Goal: Task Accomplishment & Management: Manage account settings

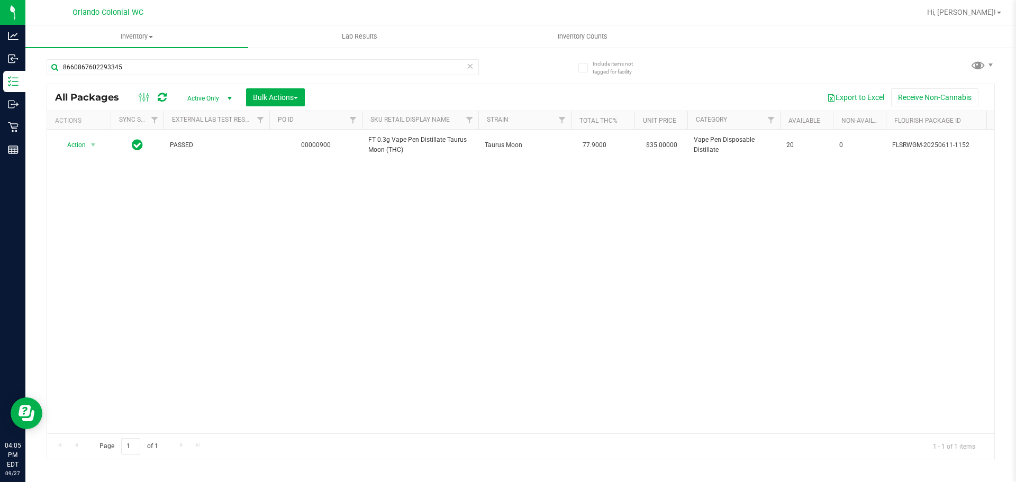
click at [466, 63] on icon at bounding box center [469, 65] width 7 height 13
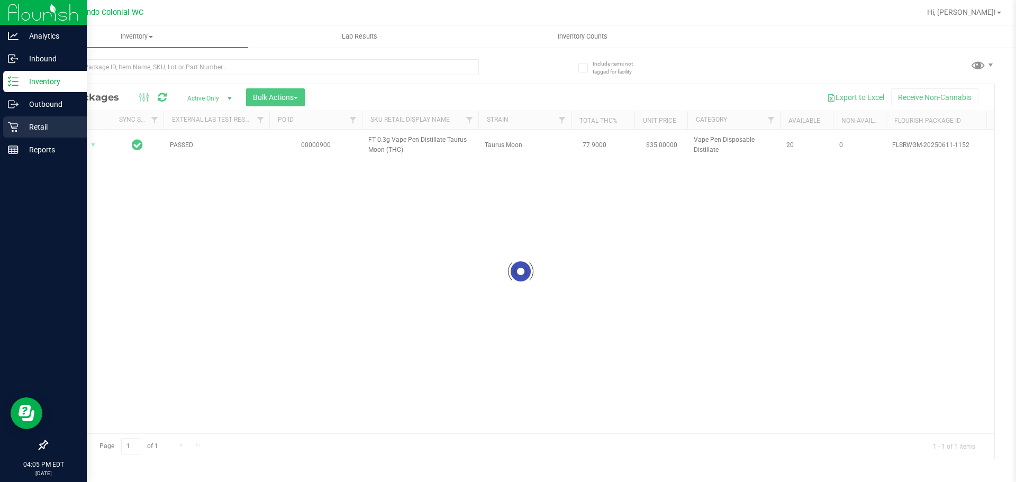
click at [6, 134] on div "Retail" at bounding box center [45, 126] width 84 height 21
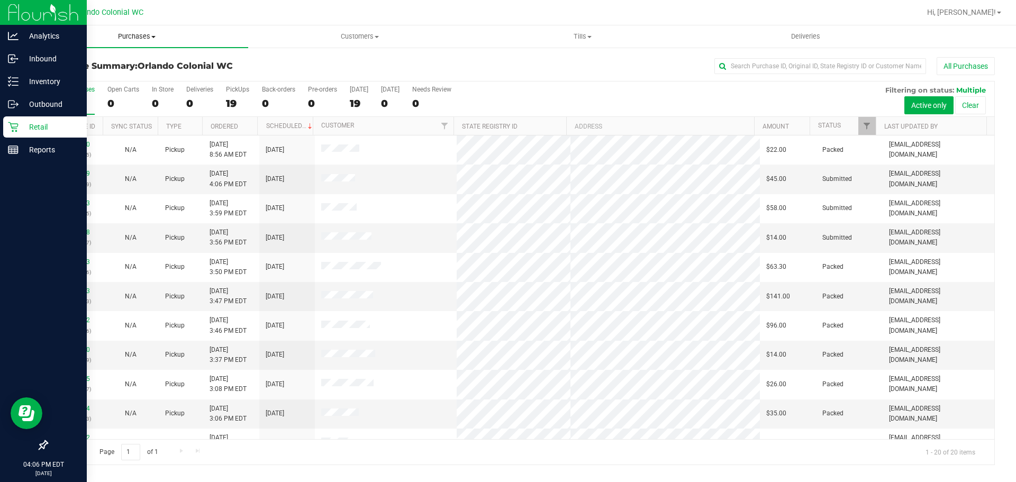
click at [144, 26] on uib-tab-heading "Purchases Summary of purchases Fulfillment All purchases" at bounding box center [136, 36] width 223 height 22
click at [141, 33] on span "Purchases" at bounding box center [136, 37] width 223 height 10
click at [124, 33] on span "Purchases" at bounding box center [136, 37] width 223 height 10
click at [79, 72] on span "Fulfillment" at bounding box center [58, 76] width 66 height 9
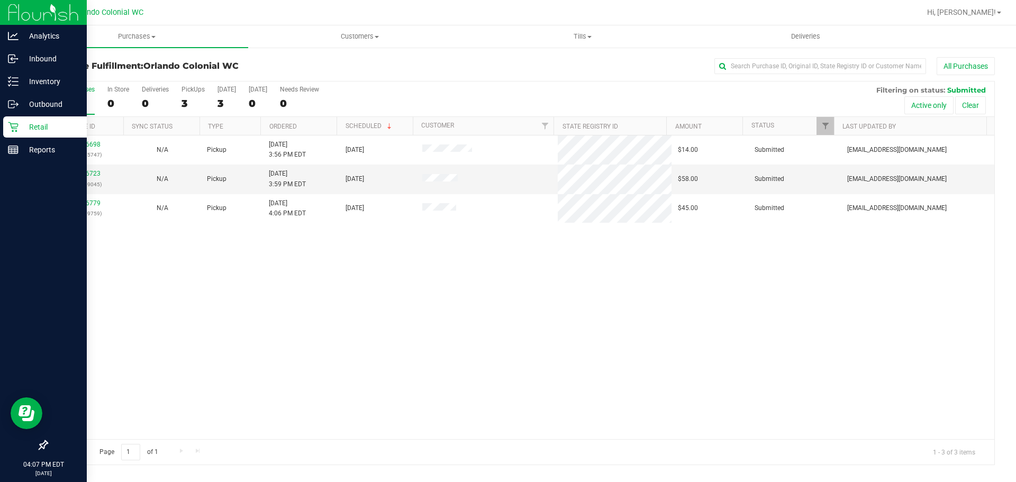
click at [47, 129] on p "Retail" at bounding box center [50, 127] width 63 height 13
click at [29, 86] on p "Inventory" at bounding box center [50, 81] width 63 height 13
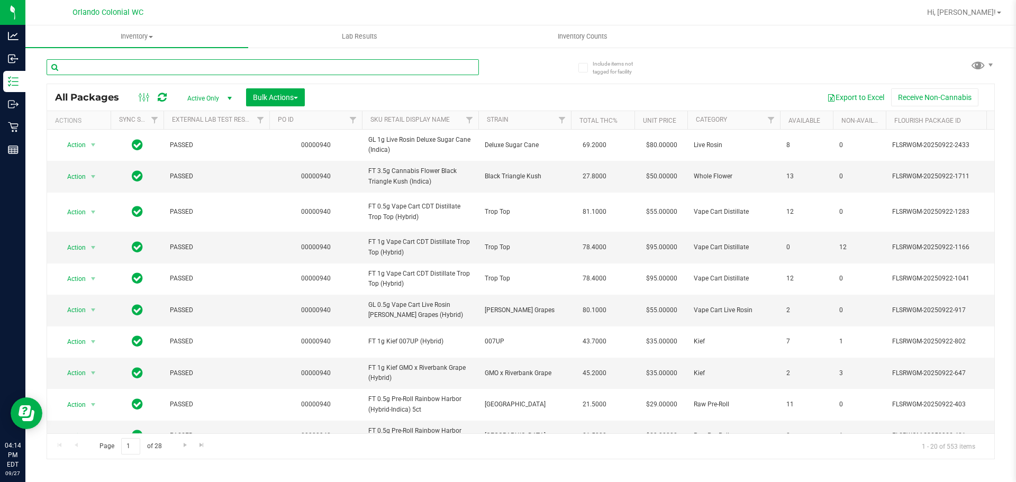
click at [161, 68] on input "text" at bounding box center [263, 67] width 432 height 16
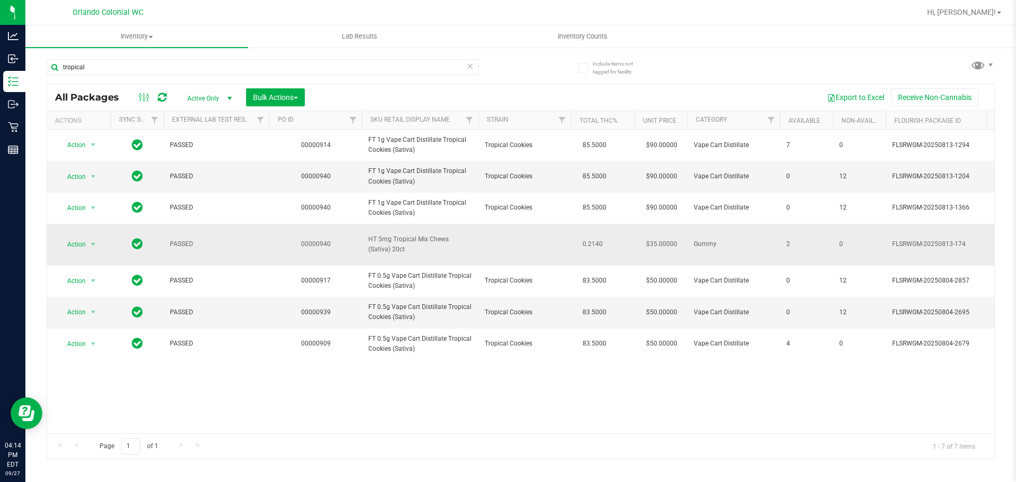
click at [398, 237] on span "HT 5mg Tropical Mix Chews (Sativa) 20ct" at bounding box center [420, 244] width 104 height 20
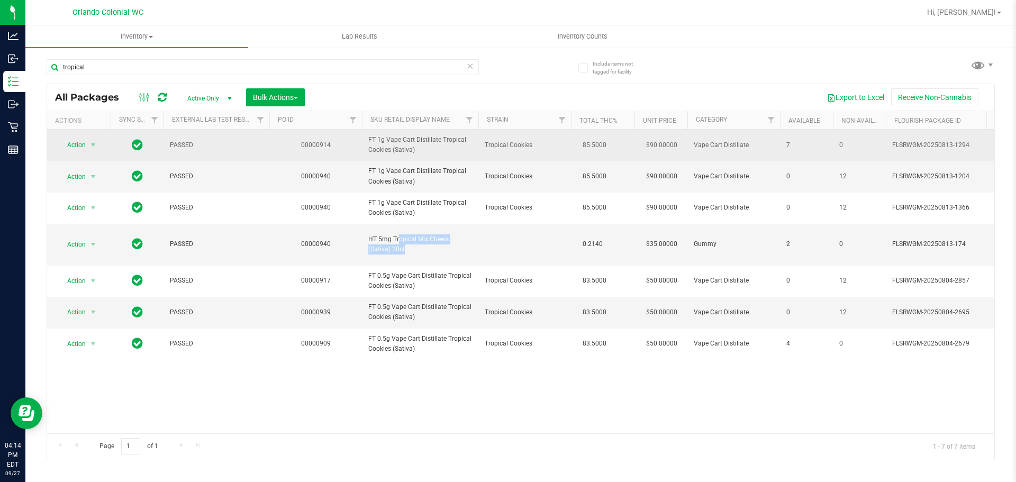
copy td "HT 5mg Tropical Mix Chews (Sativa) 20ct"
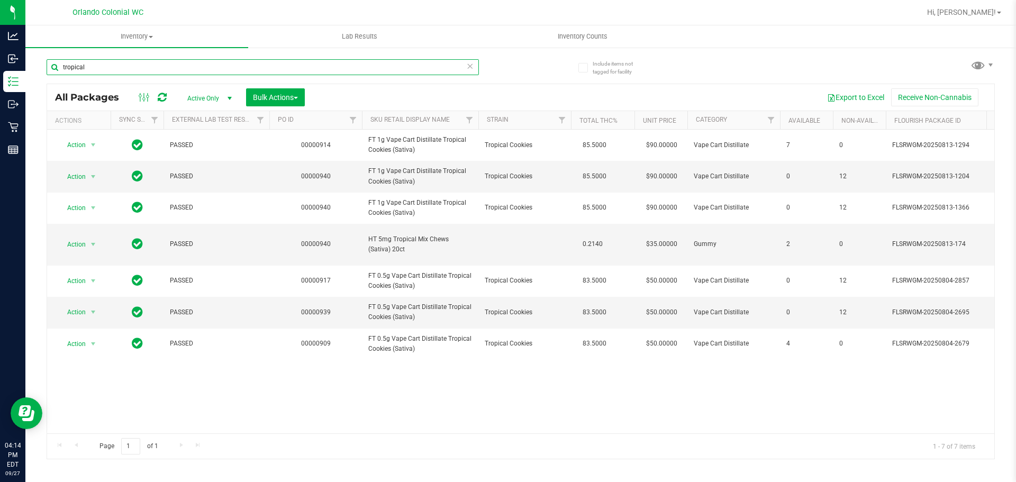
click at [255, 68] on input "tropical" at bounding box center [263, 67] width 432 height 16
paste input "HT 5mg Tropical Mix Chews (Sativa) 20ct"
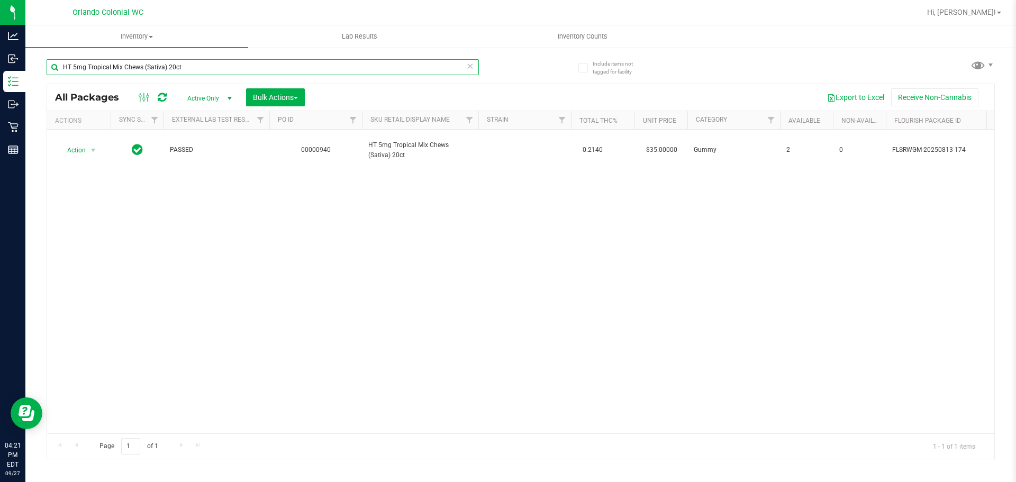
click at [166, 68] on input "HT 5mg Tropical Mix Chews (Sativa) 20ct" at bounding box center [263, 67] width 432 height 16
click at [166, 69] on input "HT 5mg Tropical Mix Chews (Sativa) 20ct" at bounding box center [263, 67] width 432 height 16
type input "lmn"
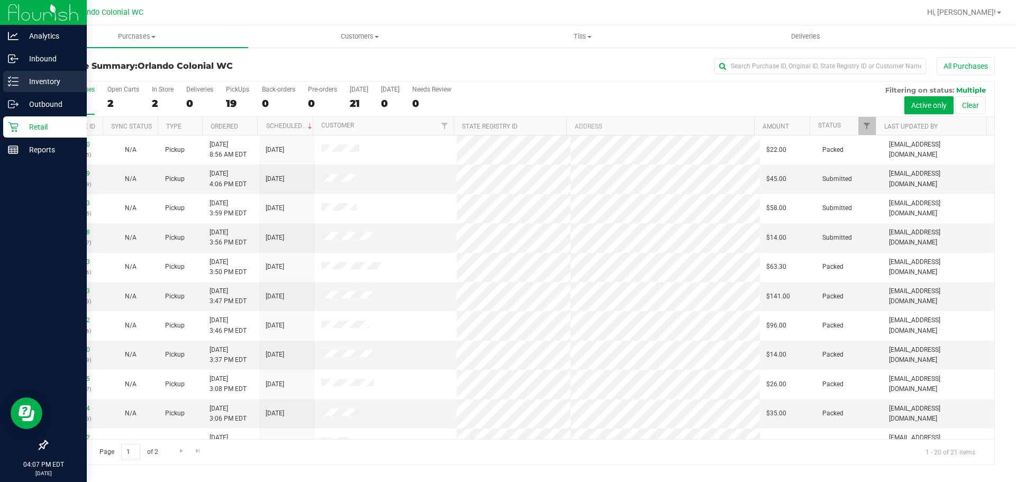
click at [20, 84] on p "Inventory" at bounding box center [50, 81] width 63 height 13
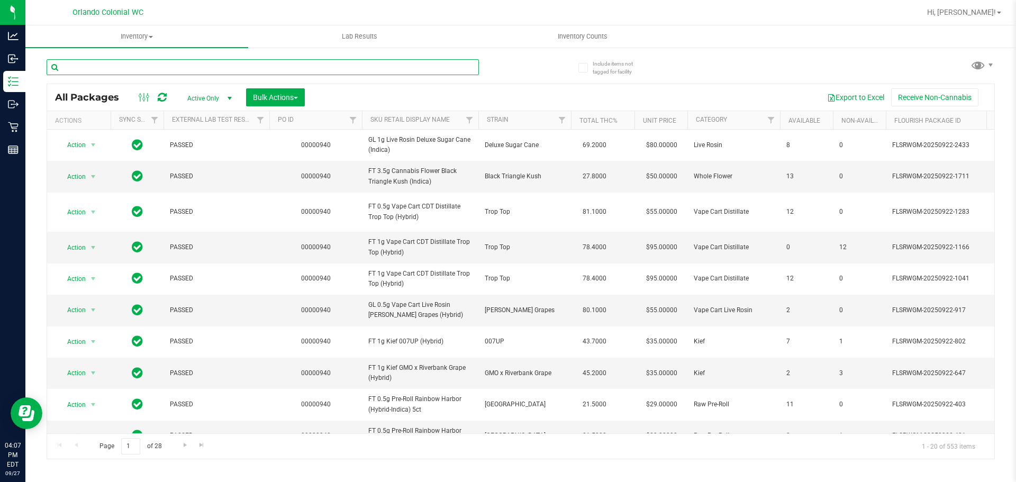
click at [209, 67] on input "text" at bounding box center [263, 67] width 432 height 16
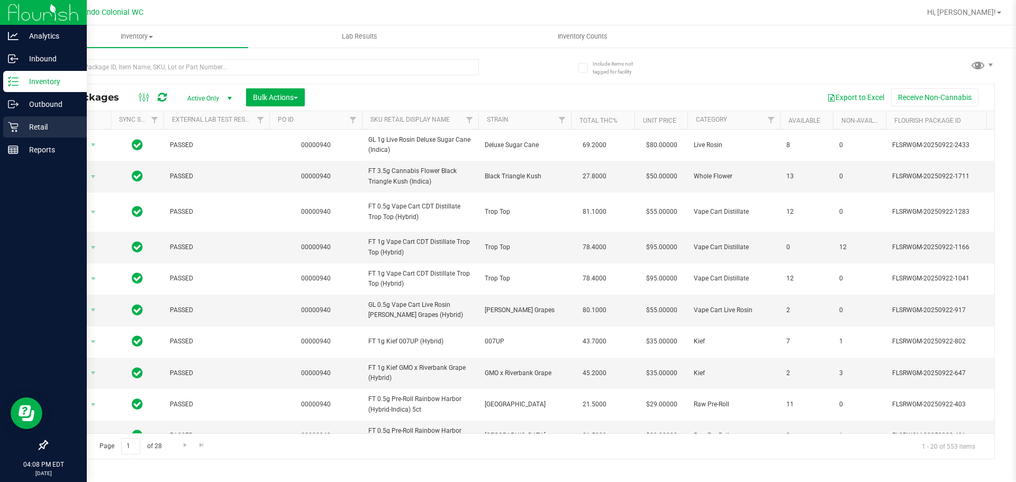
click at [63, 130] on p "Retail" at bounding box center [50, 127] width 63 height 13
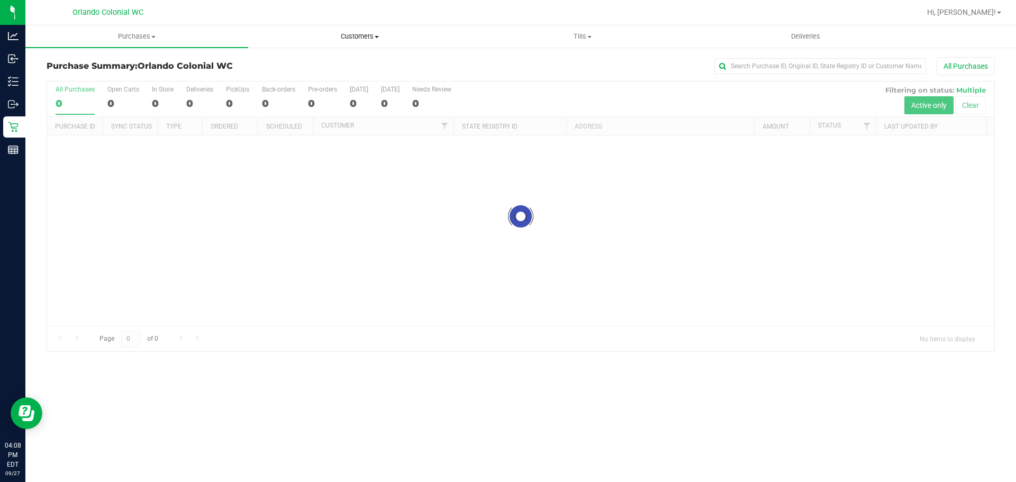
click at [378, 37] on span at bounding box center [377, 37] width 4 height 2
click at [341, 59] on li "All customers" at bounding box center [359, 64] width 223 height 13
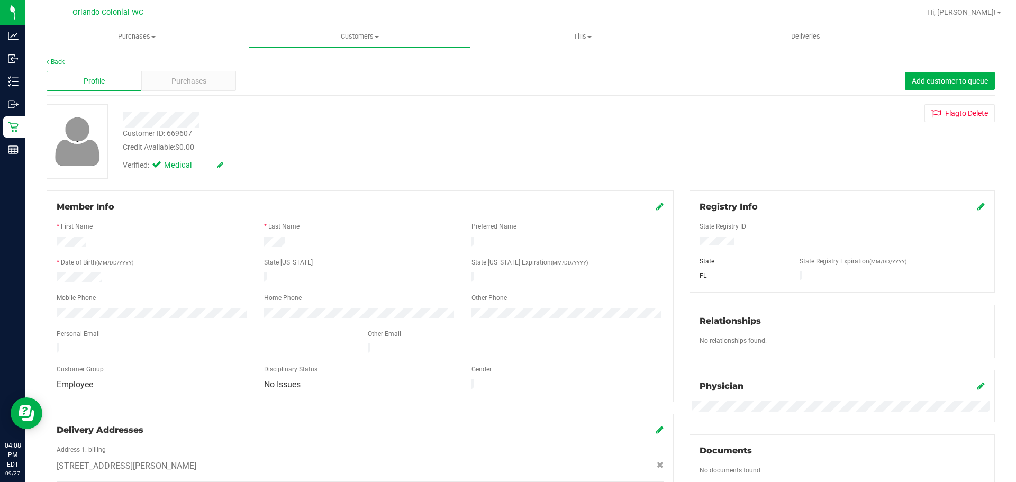
click at [207, 63] on div "Back" at bounding box center [521, 62] width 948 height 10
click at [203, 76] on span "Purchases" at bounding box center [188, 81] width 35 height 11
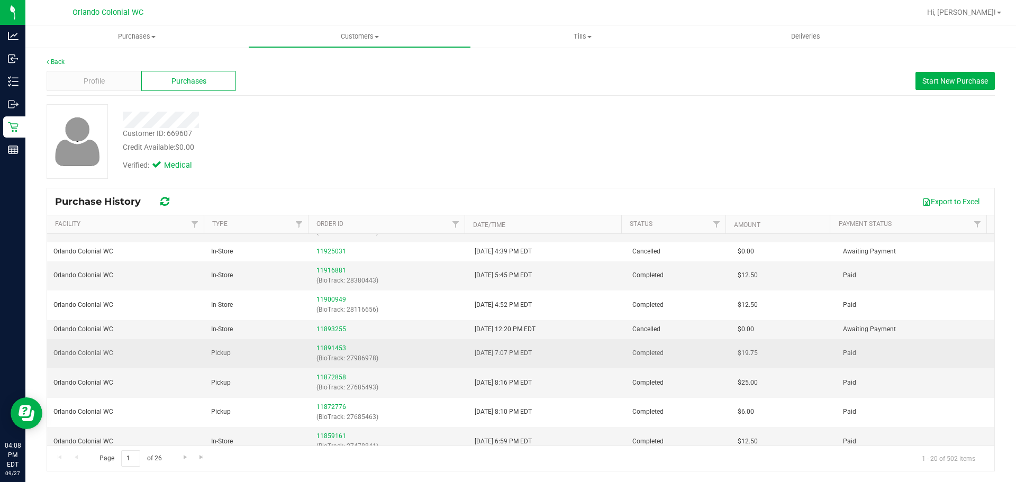
scroll to position [212, 0]
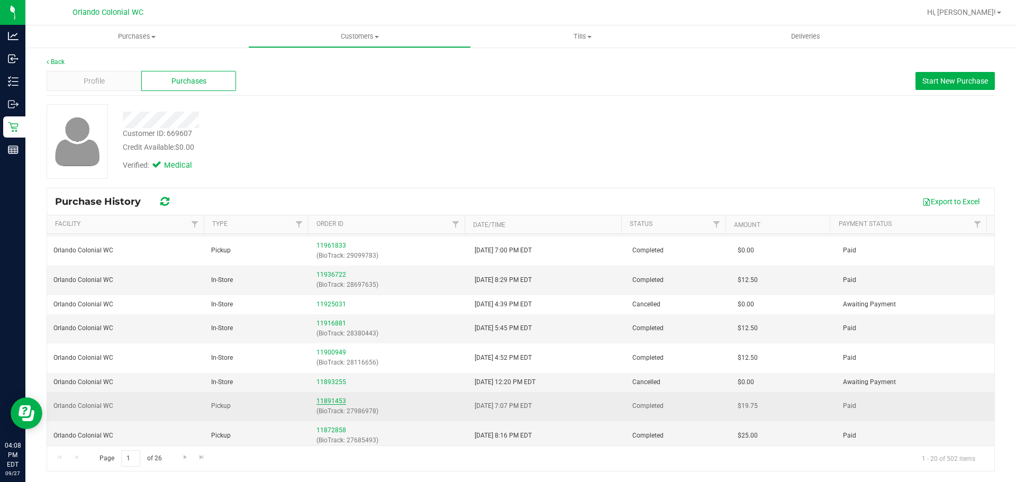
click at [330, 400] on link "11891453" at bounding box center [331, 400] width 30 height 7
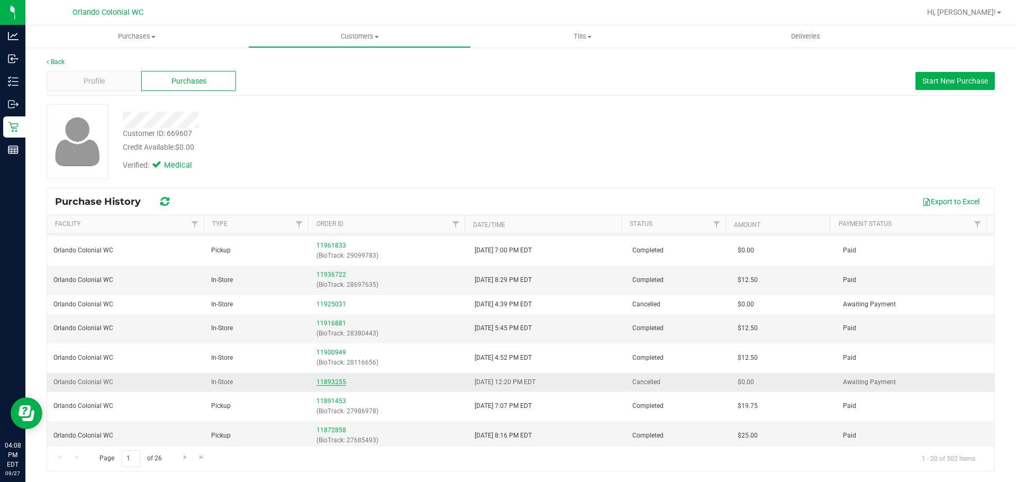
click at [330, 379] on link "11893255" at bounding box center [331, 381] width 30 height 7
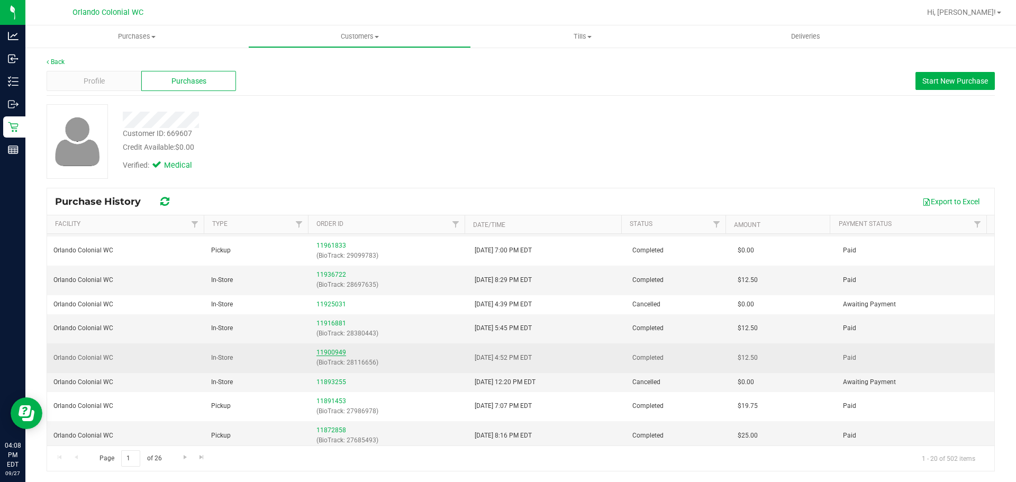
click at [329, 354] on link "11900949" at bounding box center [331, 352] width 30 height 7
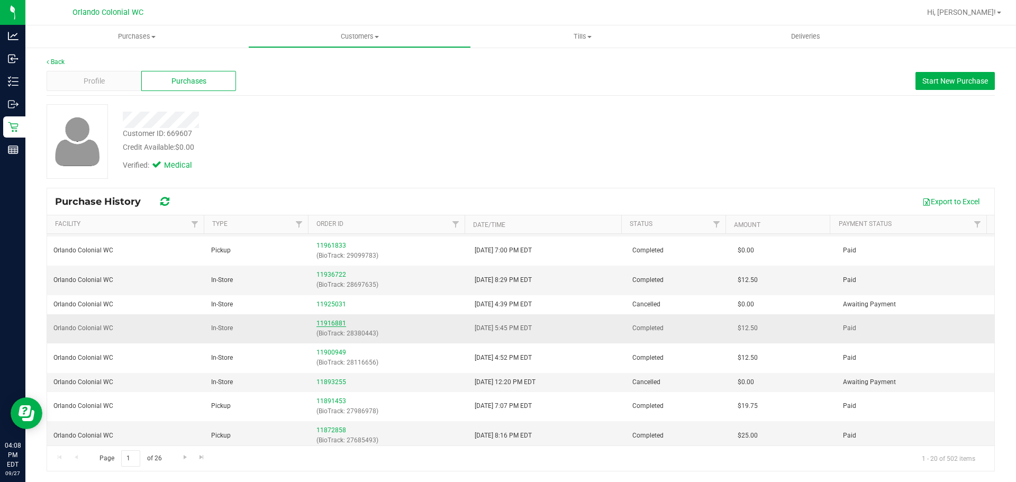
click at [326, 322] on link "11916881" at bounding box center [331, 323] width 30 height 7
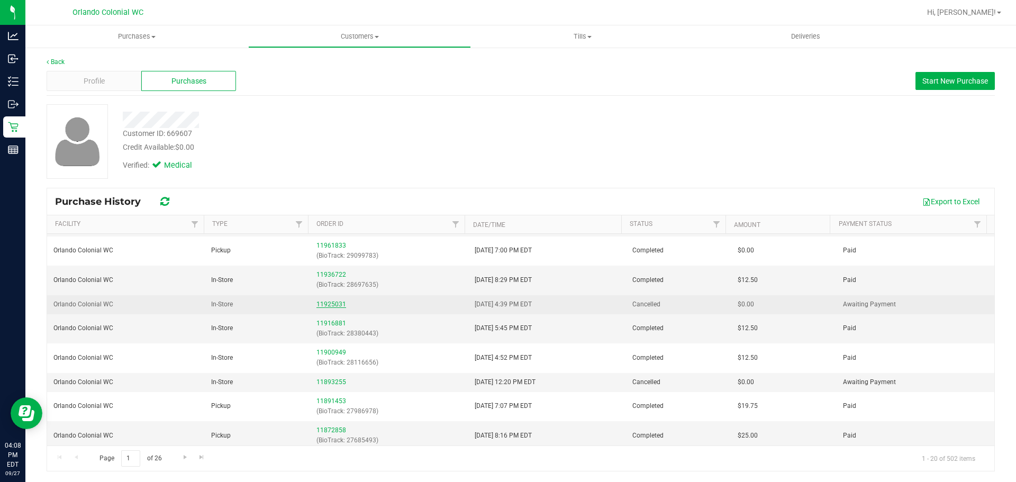
click at [324, 304] on link "11925031" at bounding box center [331, 304] width 30 height 7
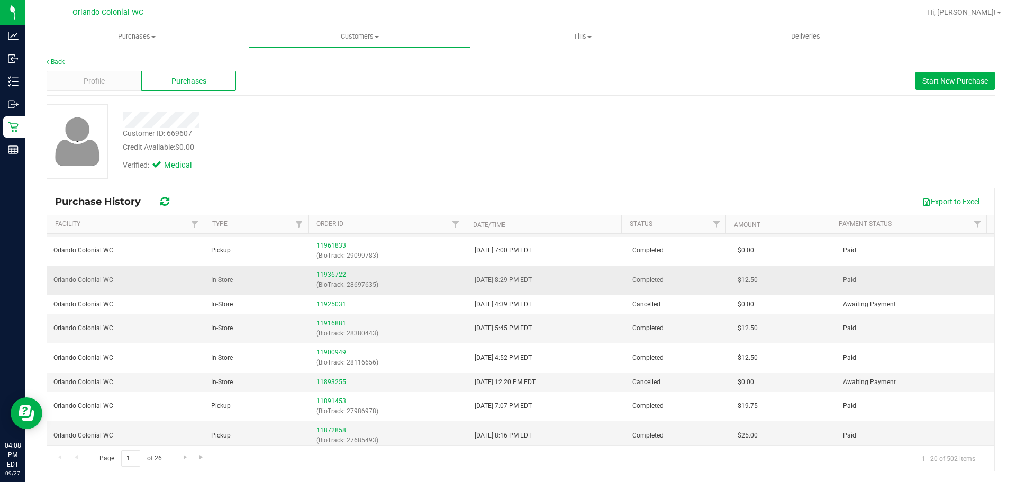
click at [323, 272] on link "11936722" at bounding box center [331, 274] width 30 height 7
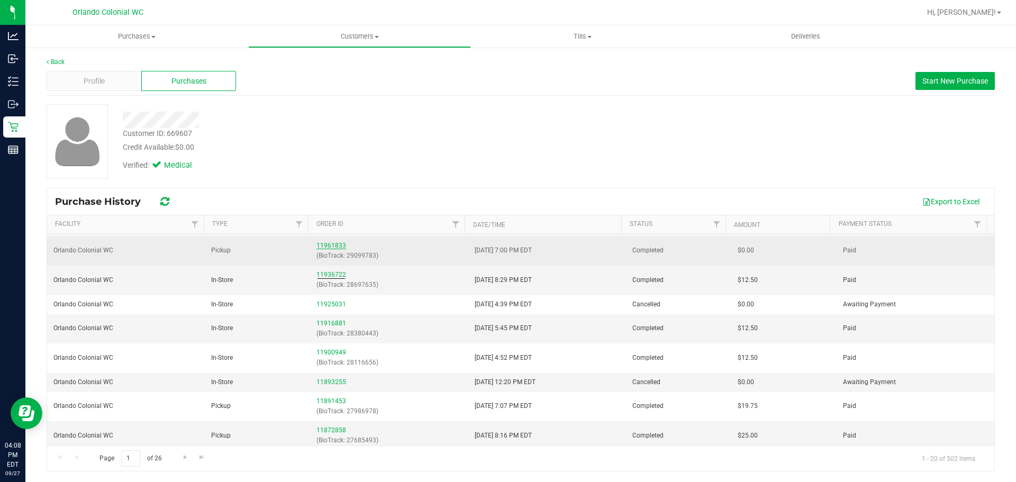
click at [329, 244] on link "11961833" at bounding box center [331, 245] width 30 height 7
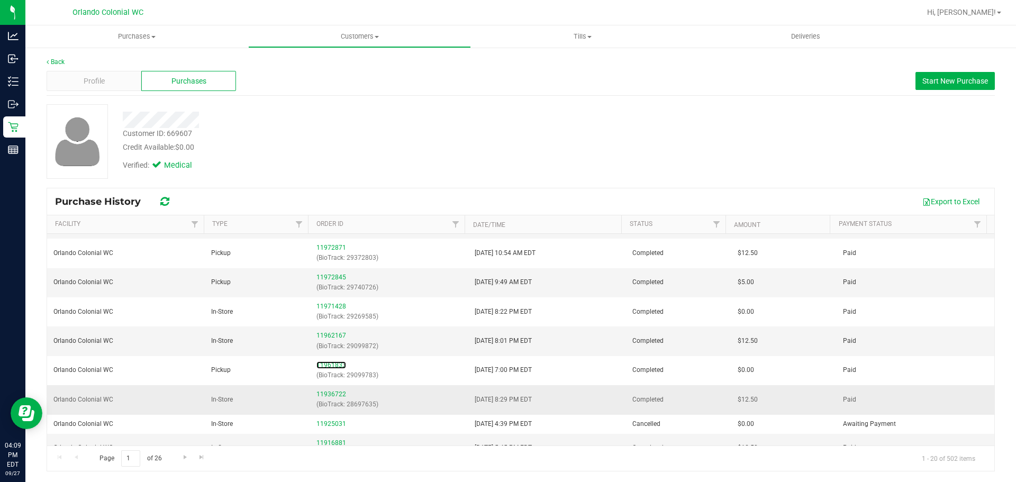
scroll to position [53, 0]
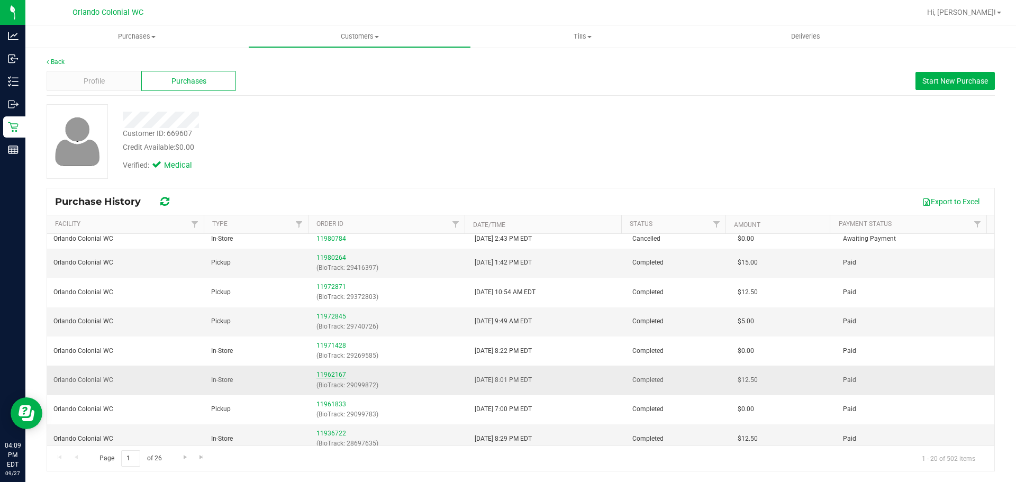
click at [328, 374] on link "11962167" at bounding box center [331, 374] width 30 height 7
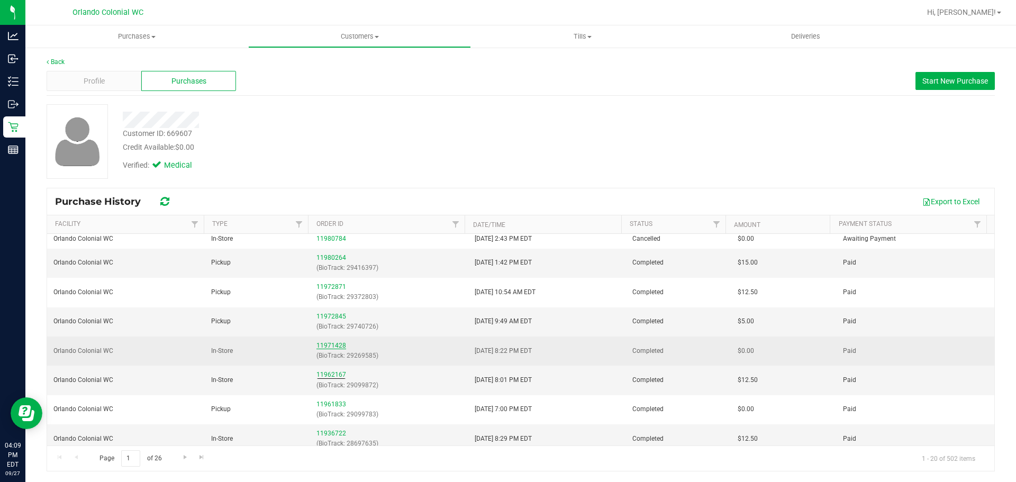
click at [328, 343] on link "11971428" at bounding box center [331, 345] width 30 height 7
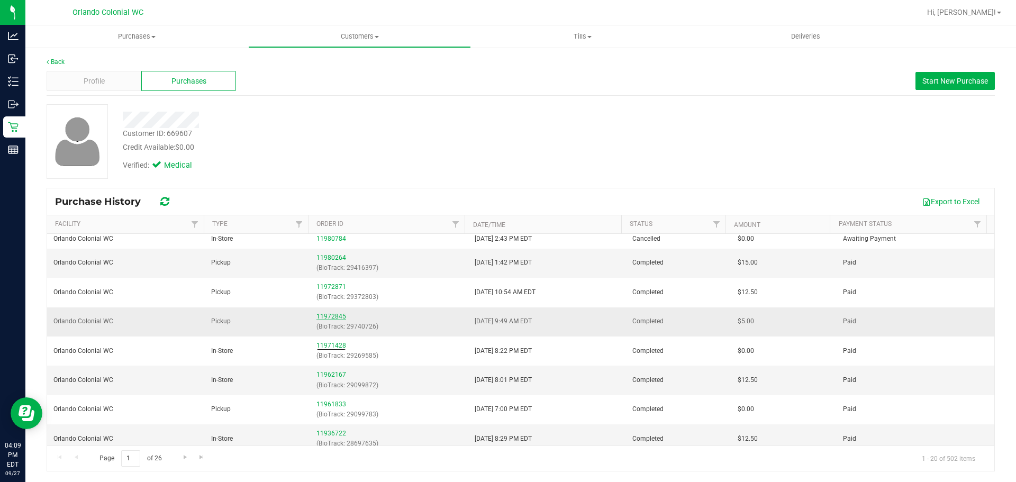
click at [330, 315] on link "11972845" at bounding box center [331, 316] width 30 height 7
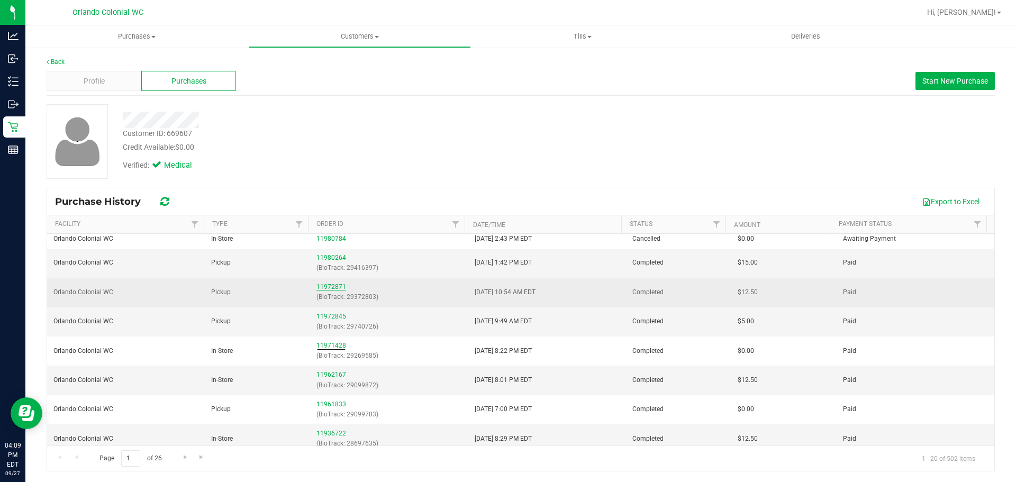
click at [333, 289] on link "11972871" at bounding box center [331, 286] width 30 height 7
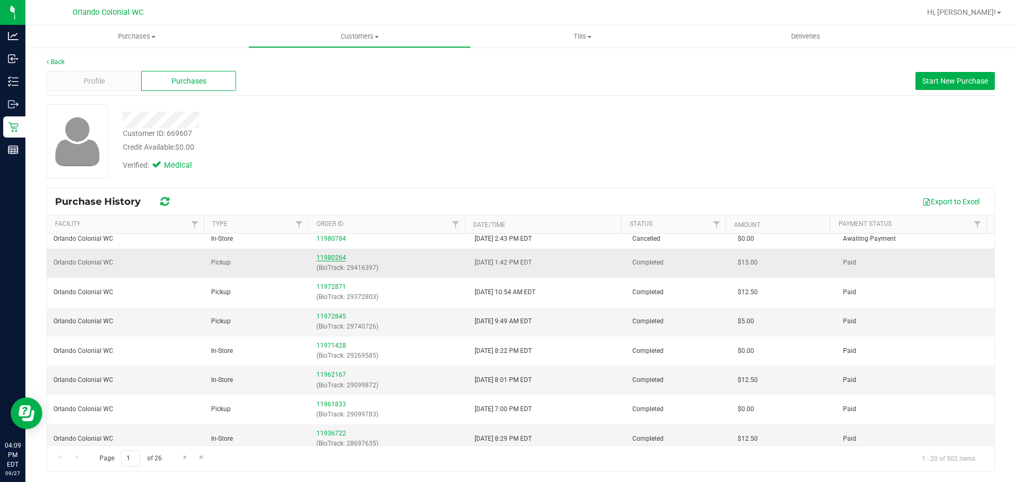
click at [332, 257] on link "11980264" at bounding box center [331, 257] width 30 height 7
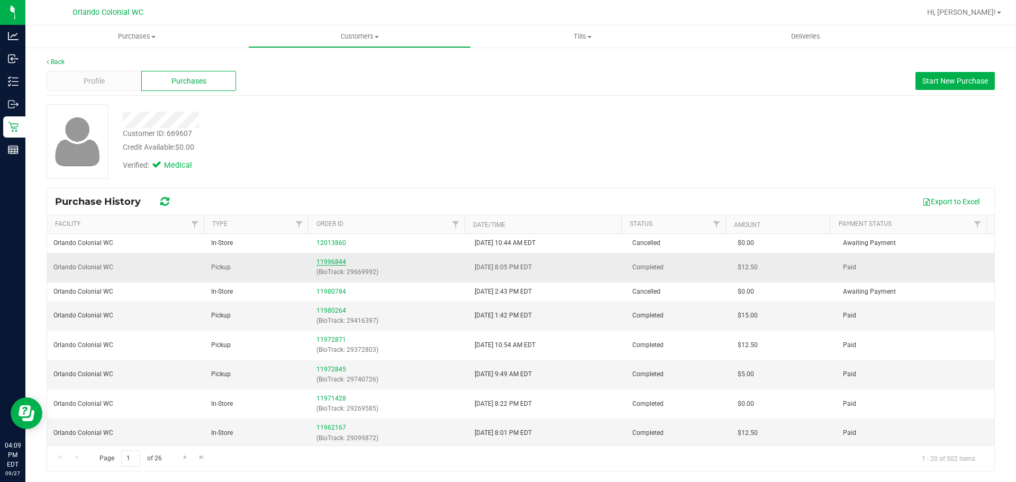
click at [339, 261] on link "11996844" at bounding box center [331, 261] width 30 height 7
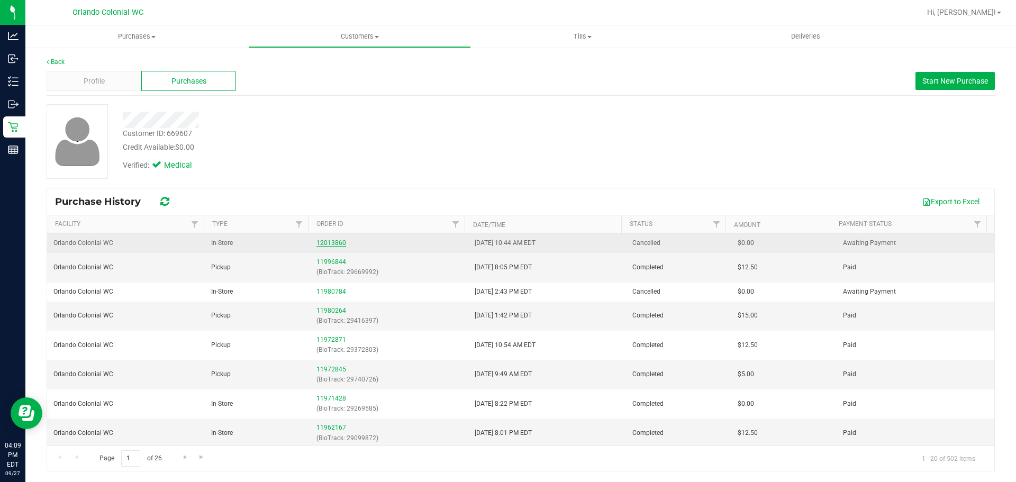
click at [336, 242] on link "12013860" at bounding box center [331, 242] width 30 height 7
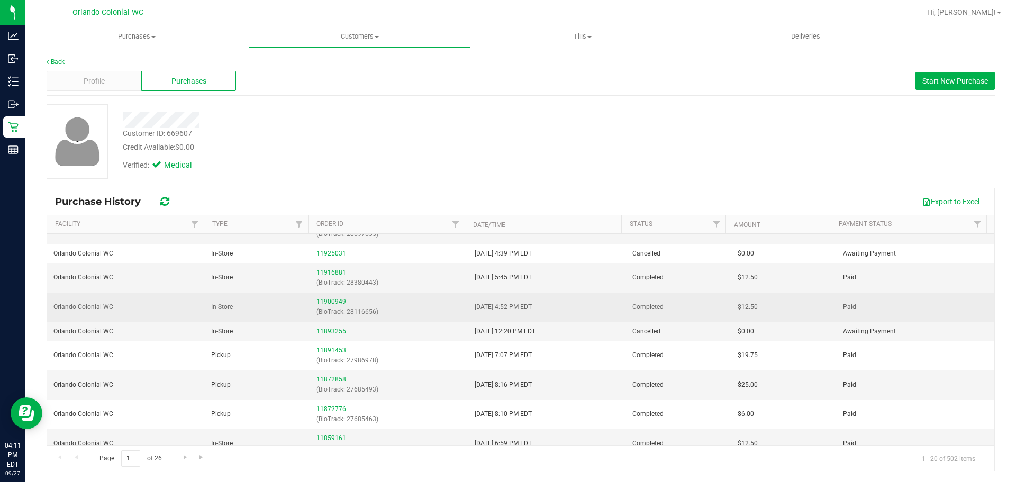
scroll to position [265, 0]
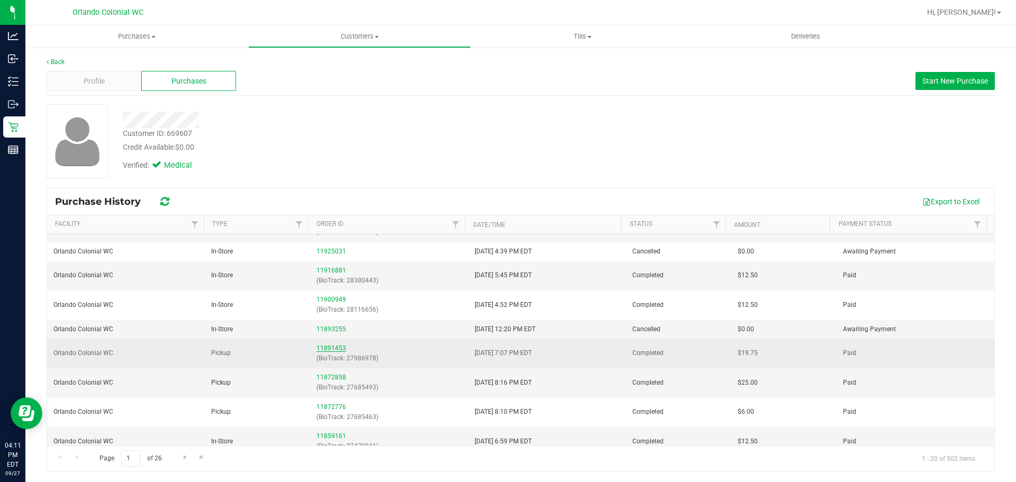
click at [330, 350] on link "11891453" at bounding box center [331, 347] width 30 height 7
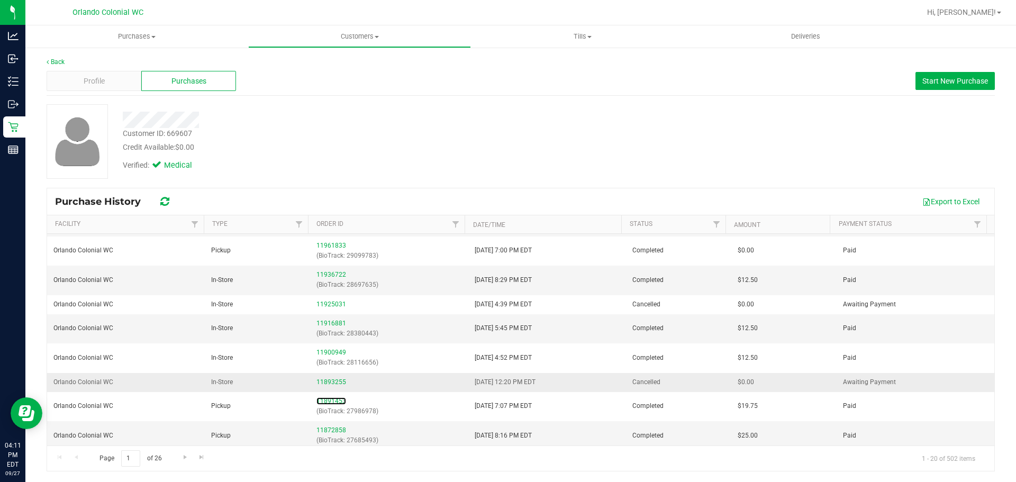
scroll to position [159, 0]
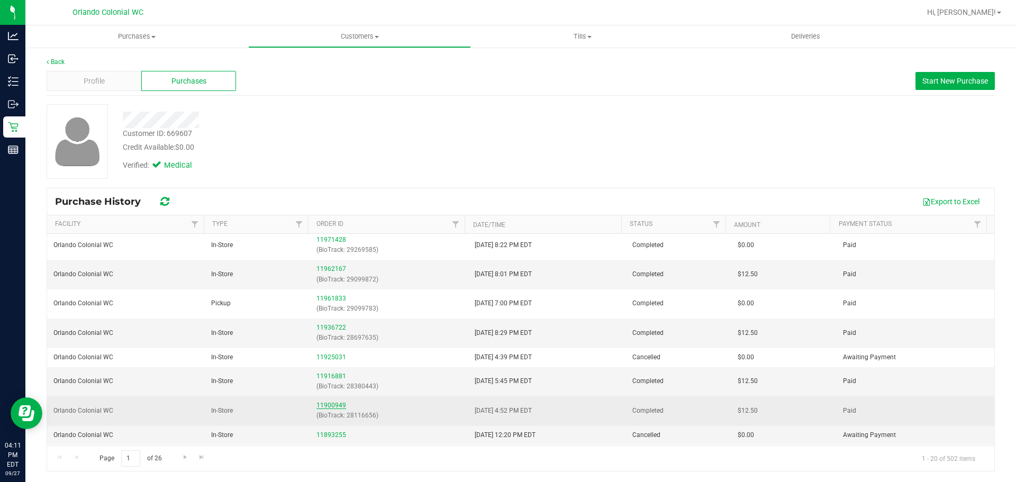
click at [330, 402] on link "11900949" at bounding box center [331, 405] width 30 height 7
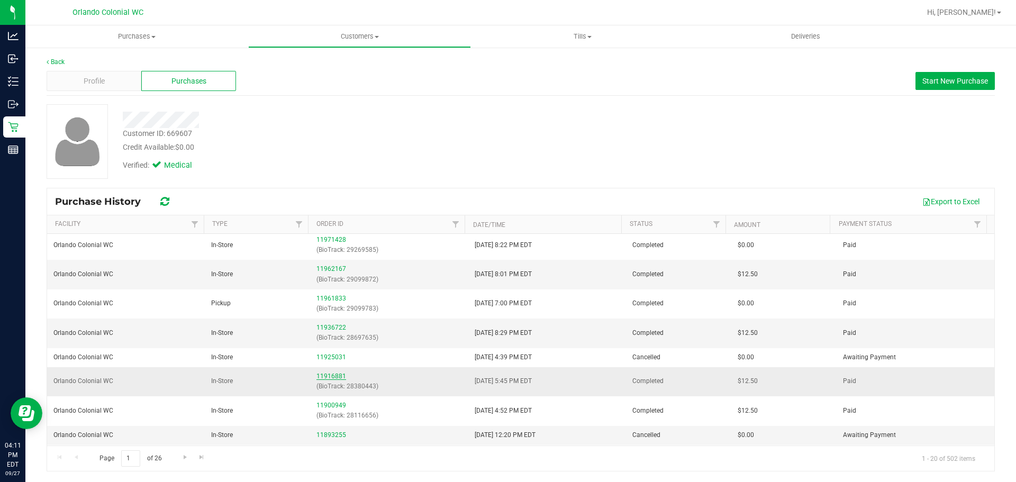
click at [328, 378] on link "11916881" at bounding box center [331, 376] width 30 height 7
click at [323, 328] on link "11936722" at bounding box center [331, 327] width 30 height 7
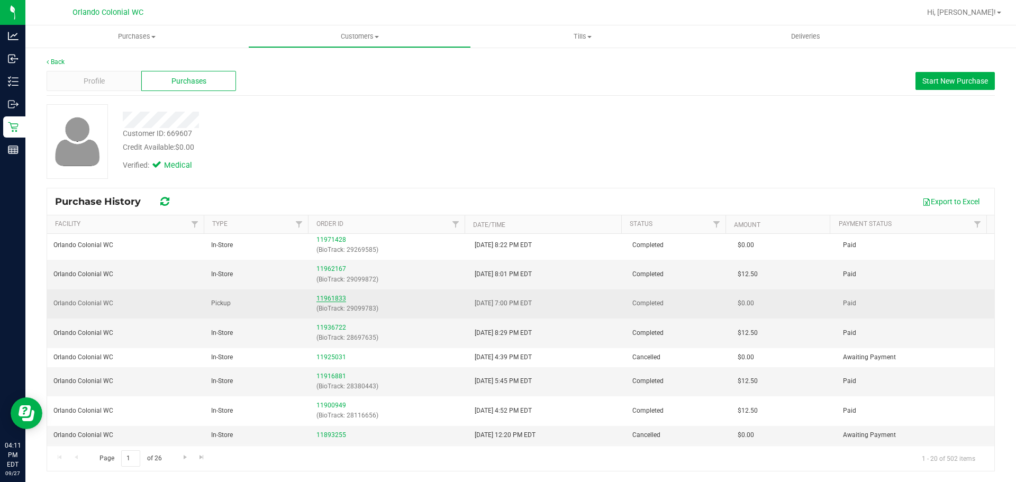
click at [324, 300] on link "11961833" at bounding box center [331, 298] width 30 height 7
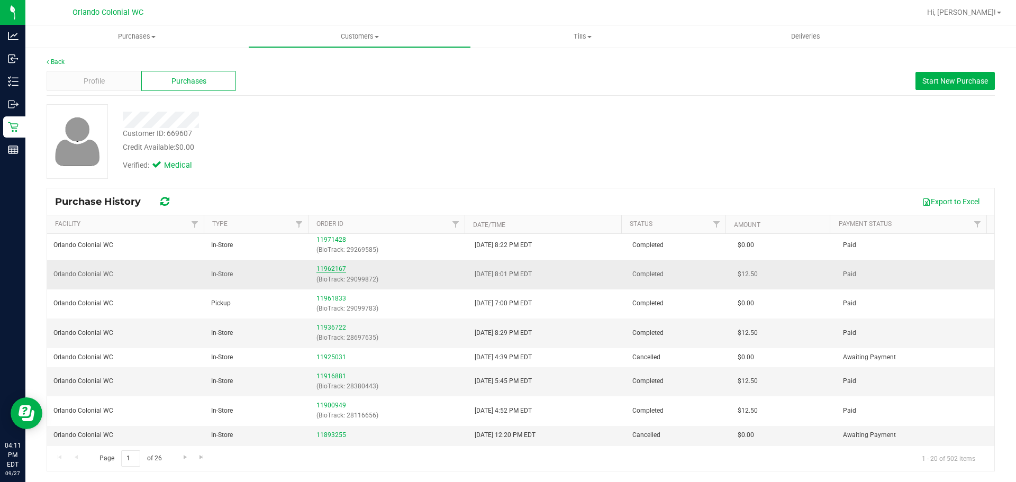
click at [324, 269] on link "11962167" at bounding box center [331, 268] width 30 height 7
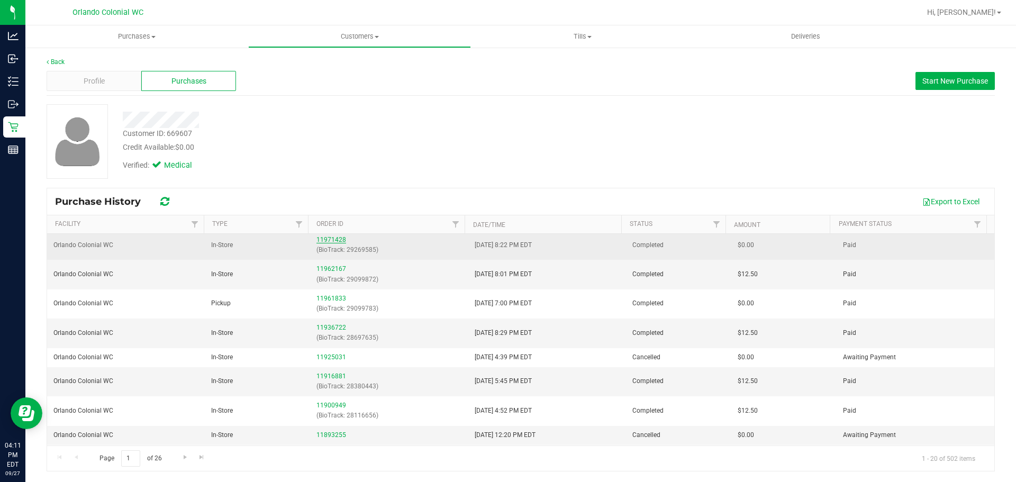
click at [328, 240] on link "11971428" at bounding box center [331, 239] width 30 height 7
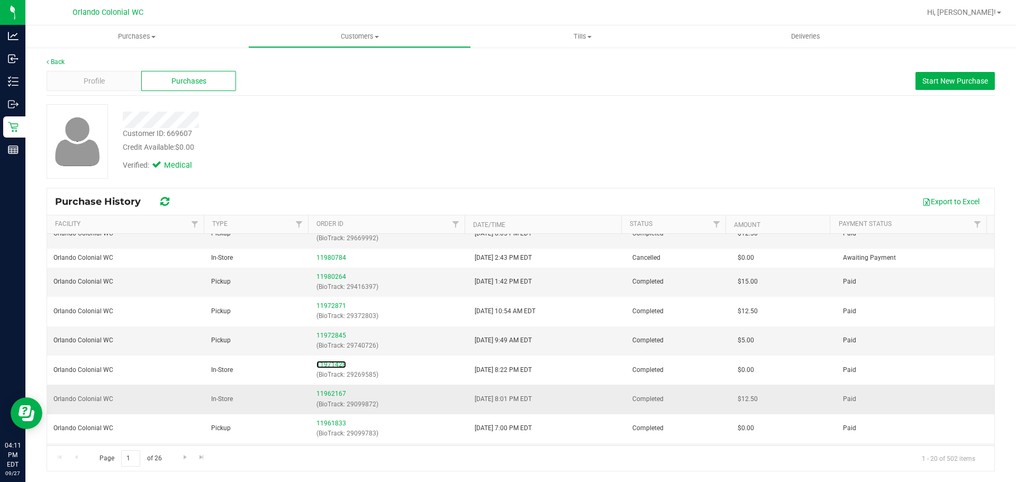
scroll to position [0, 0]
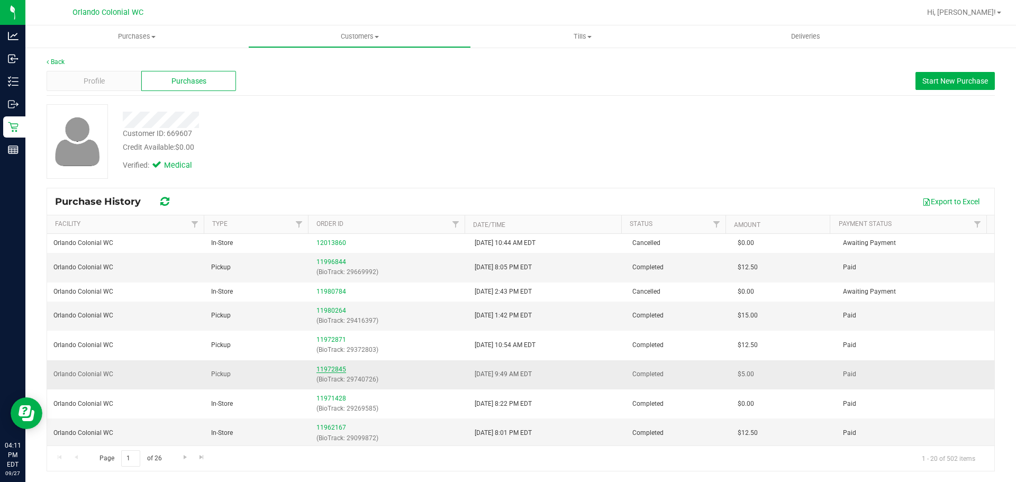
click at [338, 367] on link "11972845" at bounding box center [331, 369] width 30 height 7
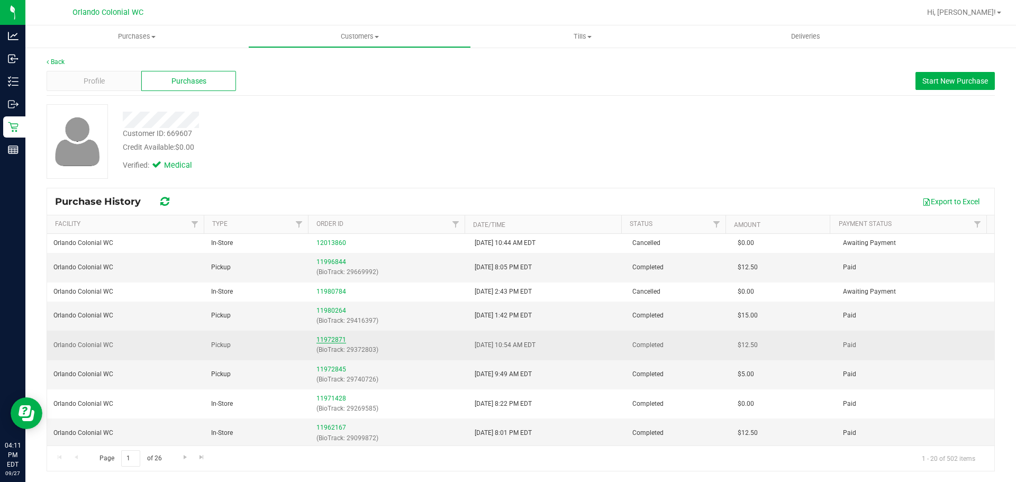
click at [335, 336] on link "11972871" at bounding box center [331, 339] width 30 height 7
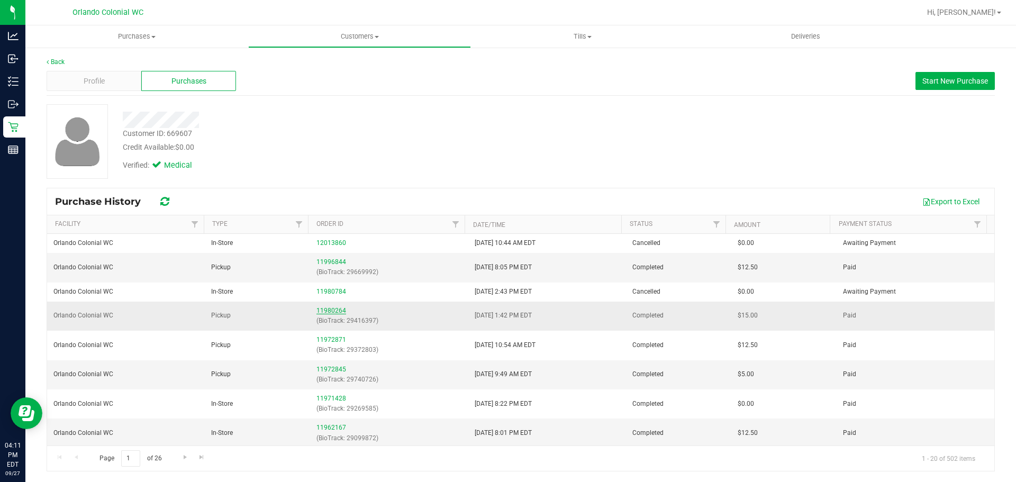
click at [331, 310] on link "11980264" at bounding box center [331, 310] width 30 height 7
click at [330, 262] on link "11996844" at bounding box center [331, 261] width 30 height 7
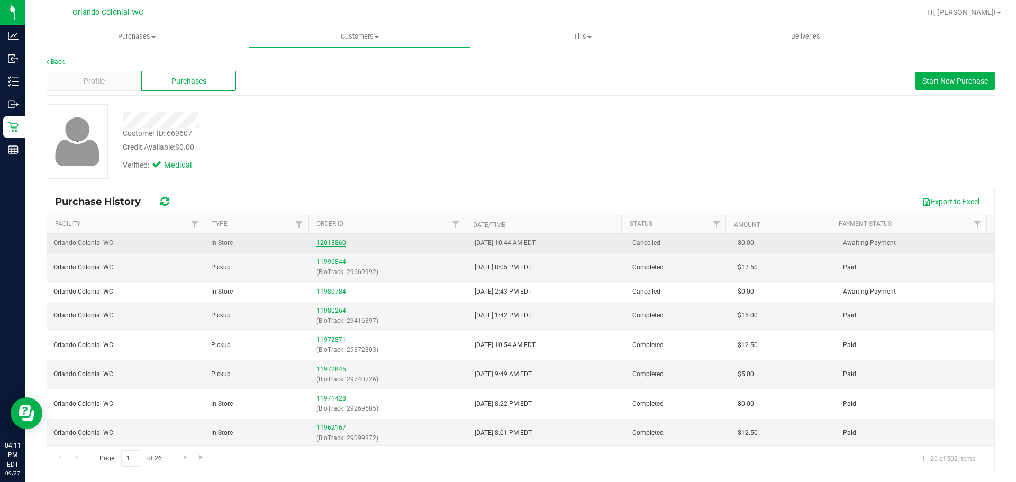
click at [333, 244] on link "12013860" at bounding box center [331, 242] width 30 height 7
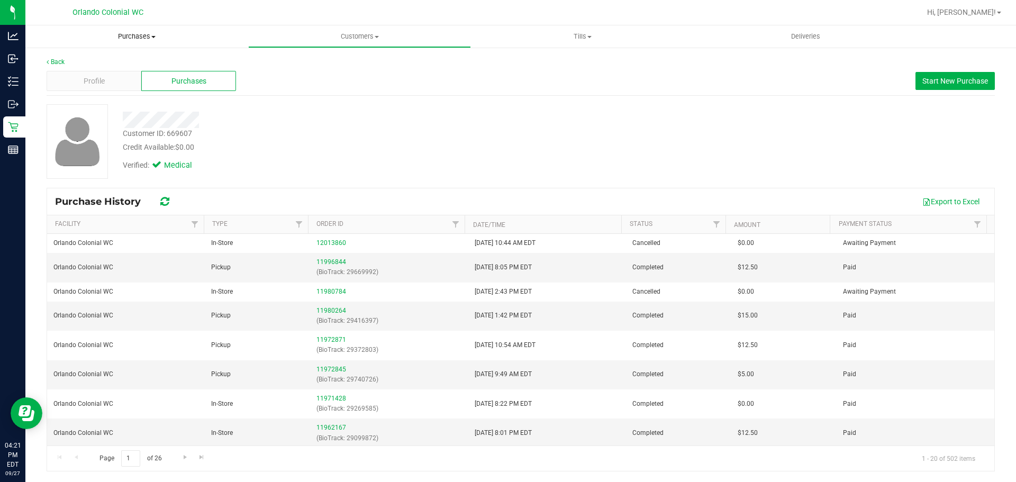
click at [134, 34] on span "Purchases" at bounding box center [136, 37] width 223 height 10
click at [571, 44] on uib-tab-heading "Tills Manage tills Reconcile e-payments" at bounding box center [582, 36] width 222 height 21
click at [532, 64] on span "Manage tills" at bounding box center [506, 63] width 71 height 9
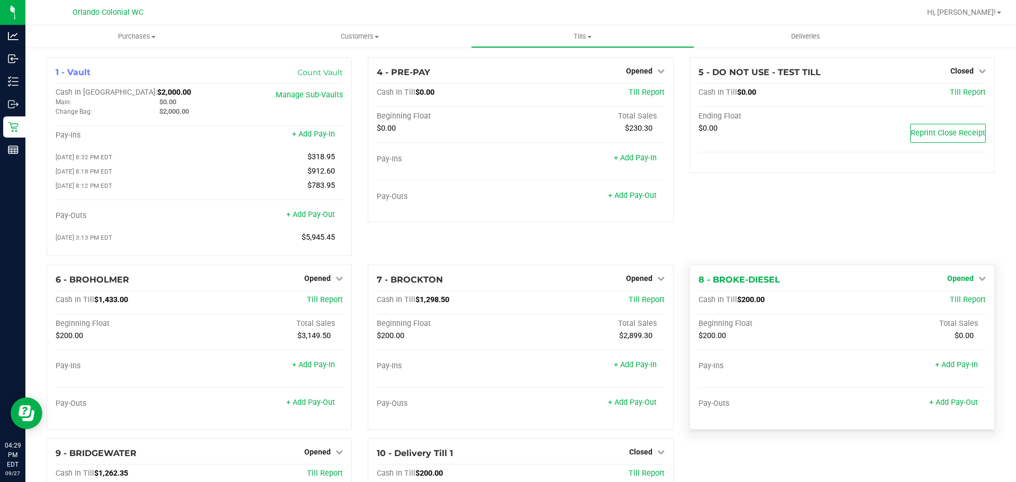
click at [959, 279] on span "Opened" at bounding box center [960, 278] width 26 height 8
click at [948, 304] on link "Close Till" at bounding box center [961, 300] width 29 height 8
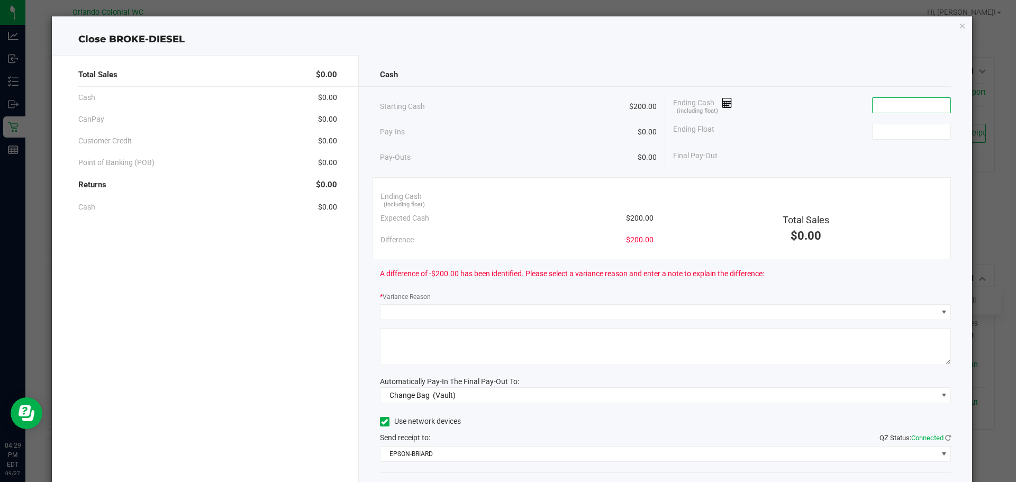
click at [915, 107] on input at bounding box center [912, 105] width 78 height 15
type input "$200.00"
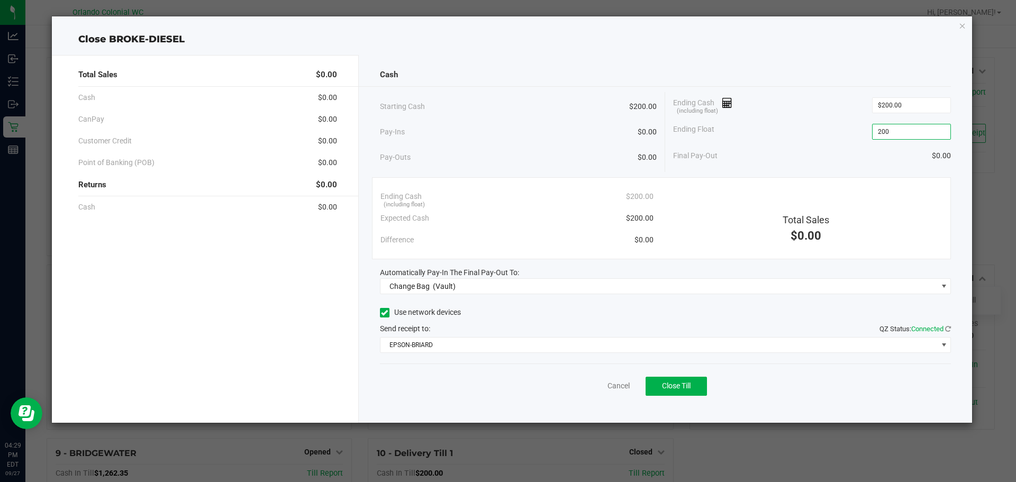
type input "$200.00"
click at [893, 69] on div "Cash" at bounding box center [665, 74] width 571 height 23
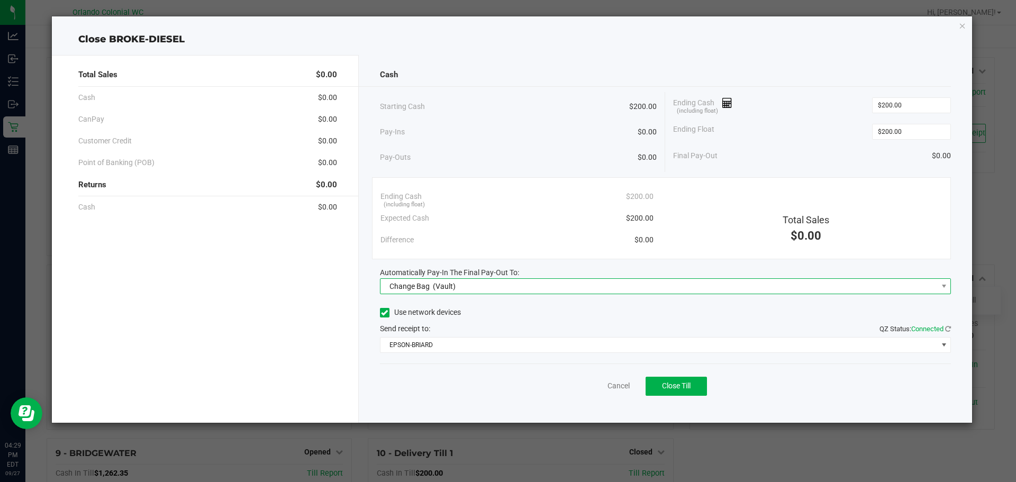
click at [410, 286] on span "Change Bag" at bounding box center [409, 286] width 40 height 8
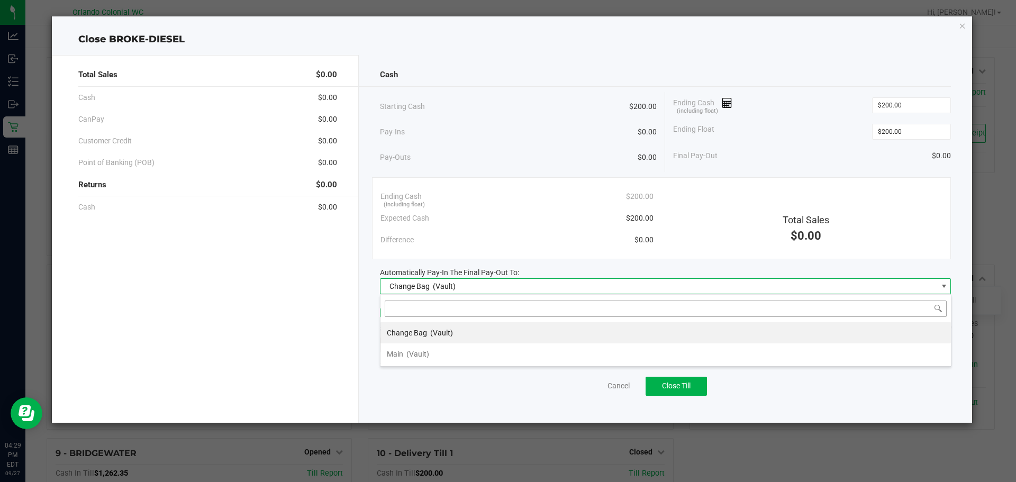
scroll to position [16, 571]
click at [428, 348] on div "Main (Vault)" at bounding box center [408, 353] width 42 height 19
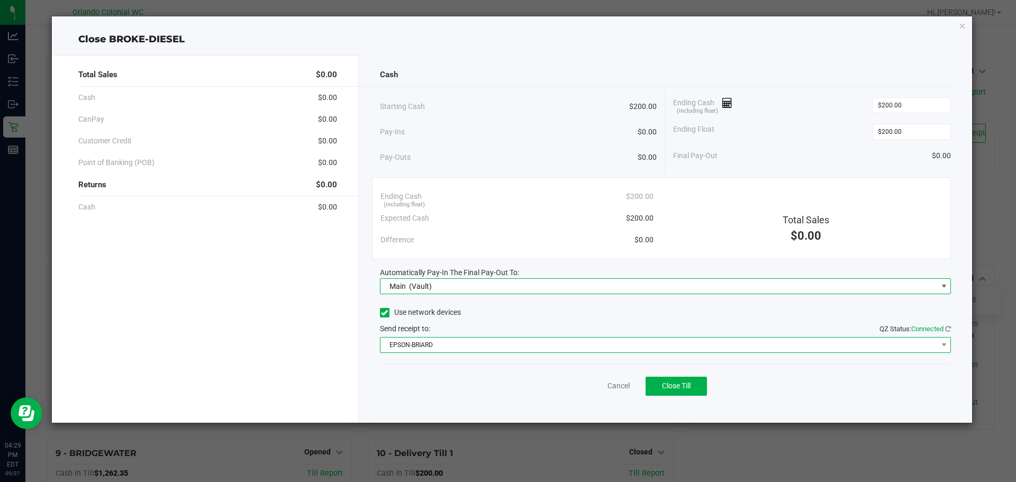
click at [499, 348] on span "EPSON-BRIARD" at bounding box center [658, 345] width 557 height 15
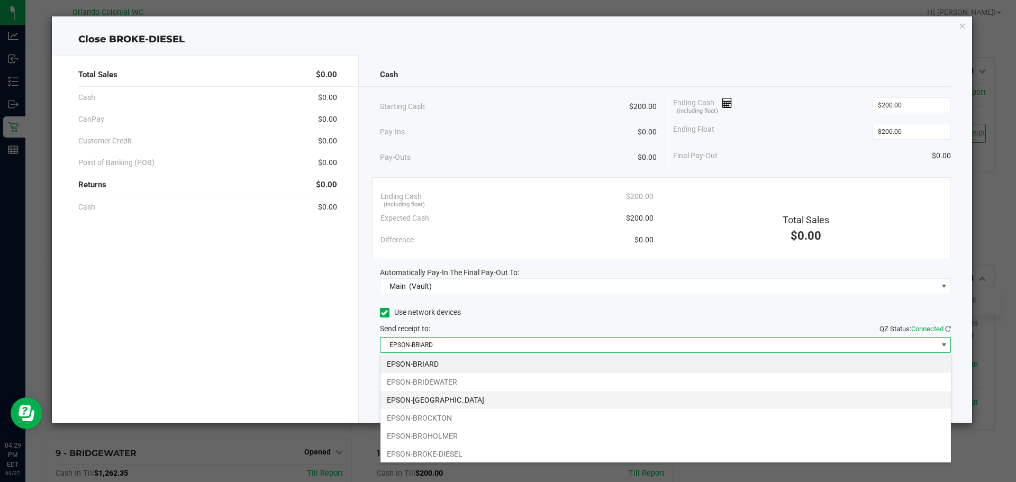
click at [453, 399] on li "EPSON-BRITTANY" at bounding box center [665, 400] width 570 height 18
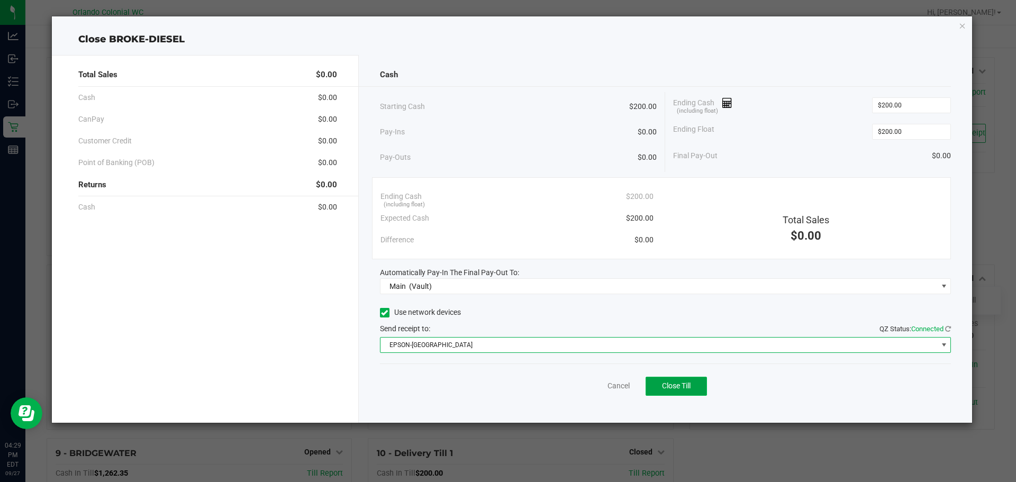
click at [680, 381] on button "Close Till" at bounding box center [676, 386] width 61 height 19
click at [596, 385] on link "Dismiss" at bounding box center [595, 385] width 25 height 11
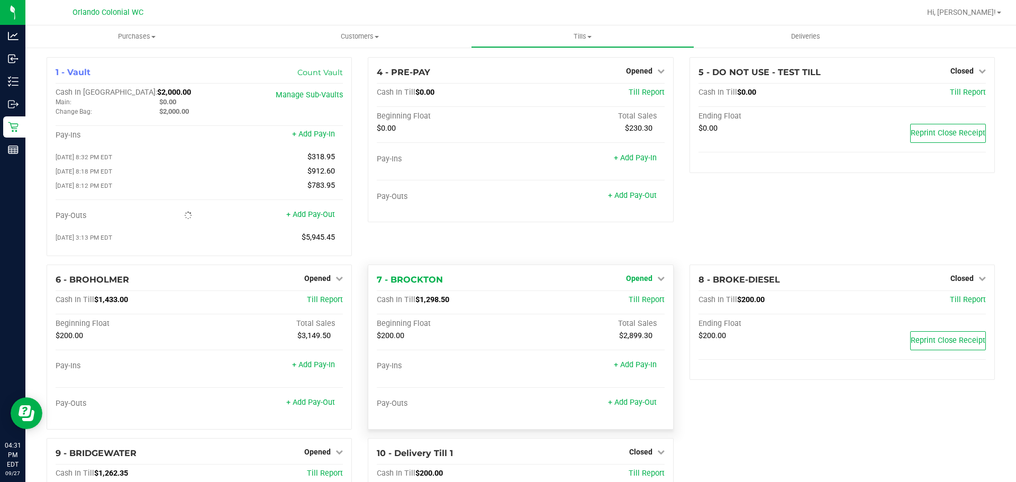
click at [637, 279] on span "Opened" at bounding box center [639, 278] width 26 height 8
click at [640, 302] on link "Close Till" at bounding box center [640, 300] width 29 height 8
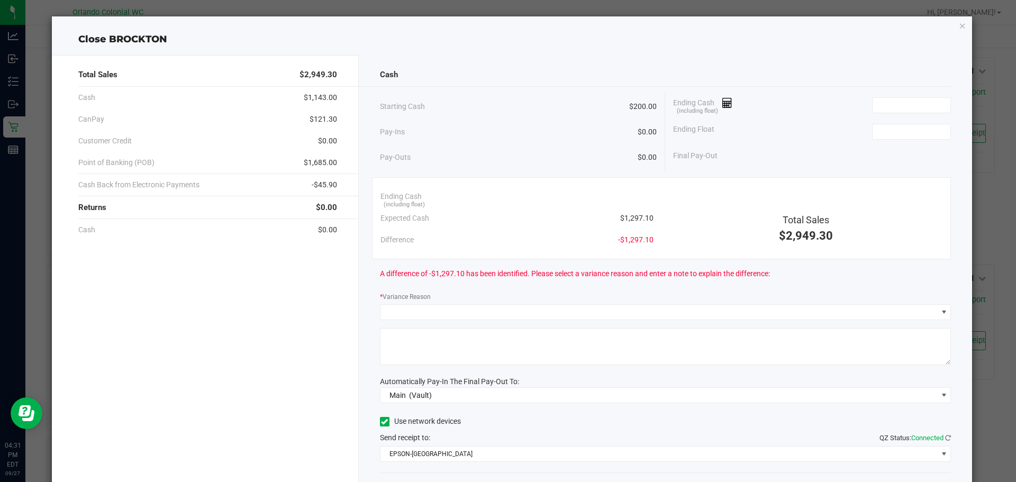
click at [641, 215] on span "$1,297.10" at bounding box center [636, 218] width 33 height 11
copy span "1,297.10"
click at [903, 94] on div "Ending Cash (including float)" at bounding box center [812, 105] width 278 height 26
click at [905, 101] on input at bounding box center [912, 105] width 78 height 15
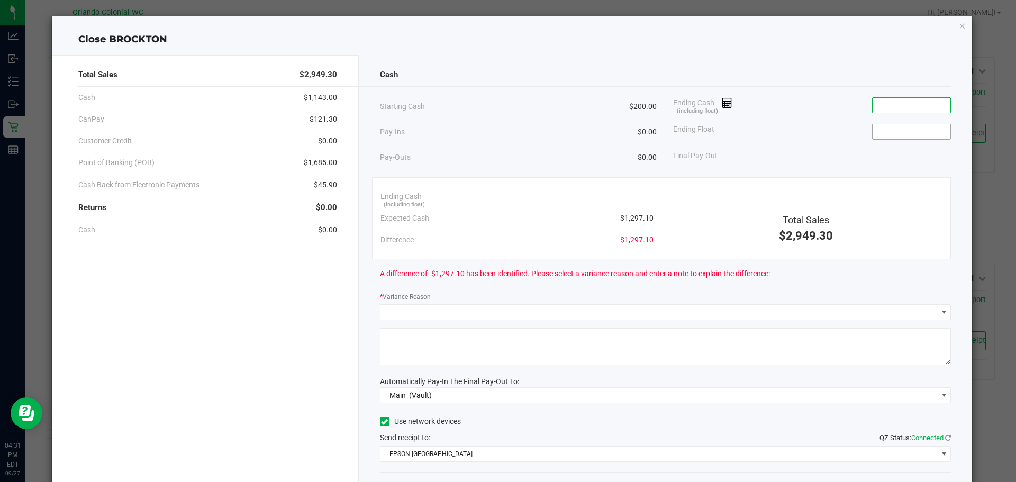
paste input "1297.1"
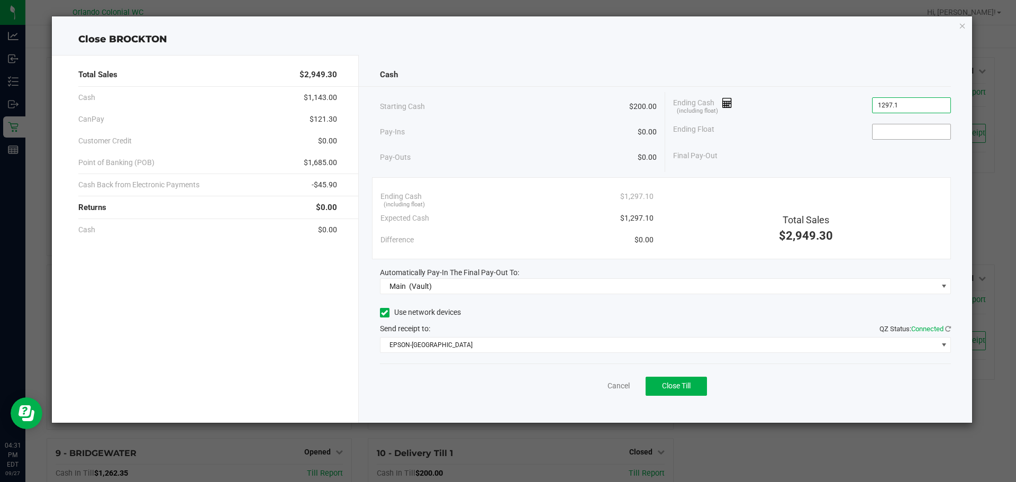
type input "$1,297.10"
click at [903, 126] on input at bounding box center [912, 131] width 78 height 15
type input "$200.00"
click at [846, 80] on div "Cash" at bounding box center [665, 74] width 571 height 23
click at [667, 392] on button "Close Till" at bounding box center [676, 386] width 61 height 19
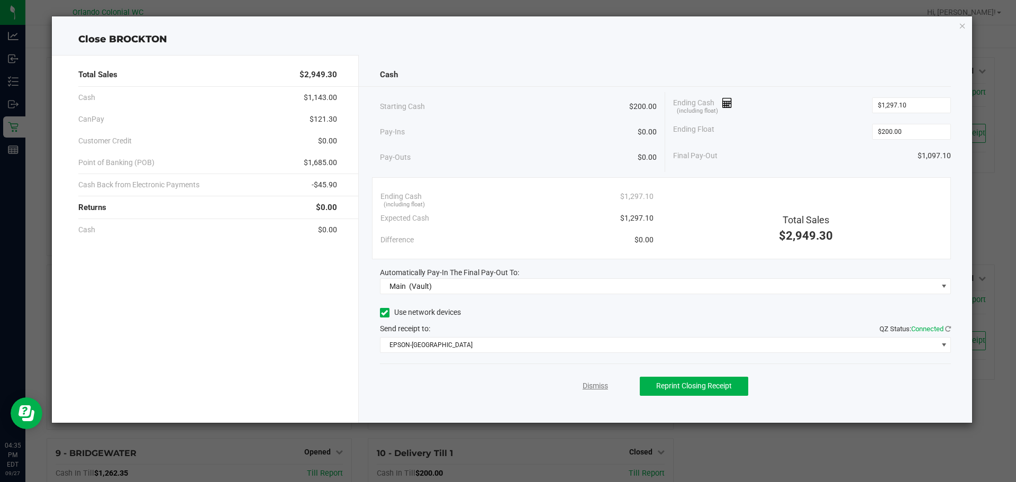
click at [600, 384] on link "Dismiss" at bounding box center [595, 385] width 25 height 11
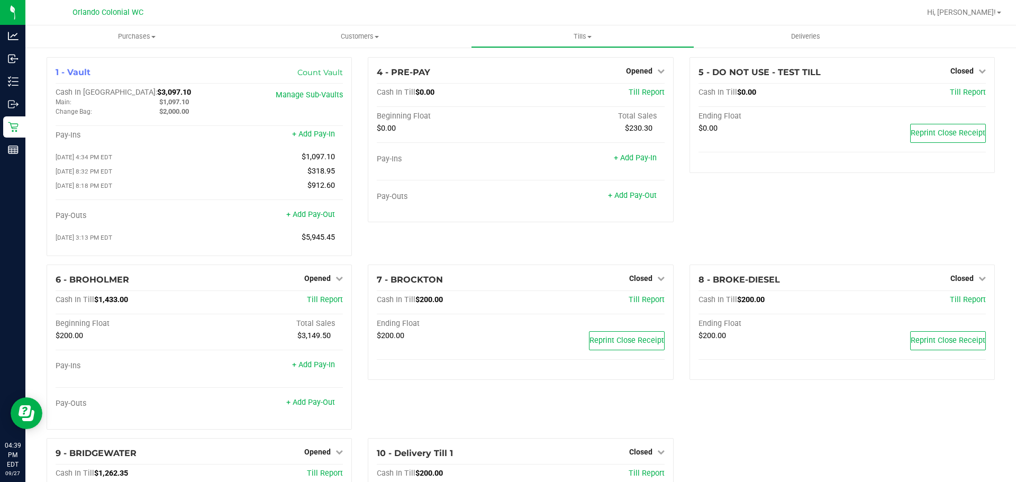
click at [682, 241] on div "5 - DO NOT USE - TEST TILL Closed Open Till Cash In Till $0.00 Till Report Endi…" at bounding box center [842, 160] width 321 height 207
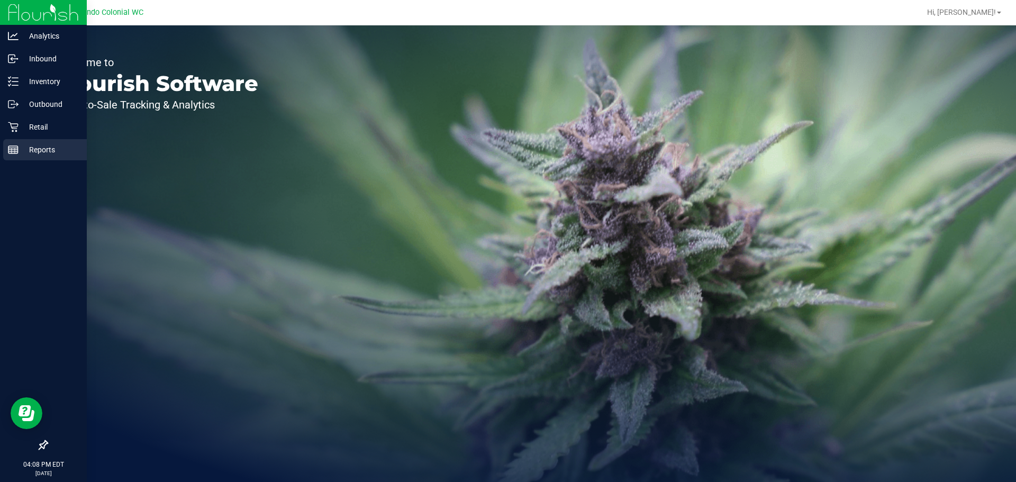
click at [15, 151] on line at bounding box center [15, 150] width 0 height 5
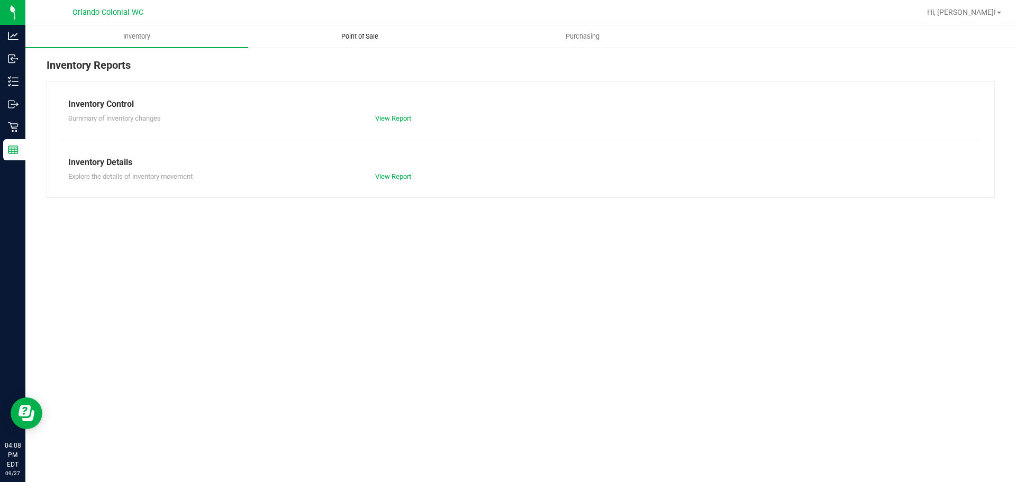
click at [358, 35] on span "Point of Sale" at bounding box center [360, 37] width 66 height 10
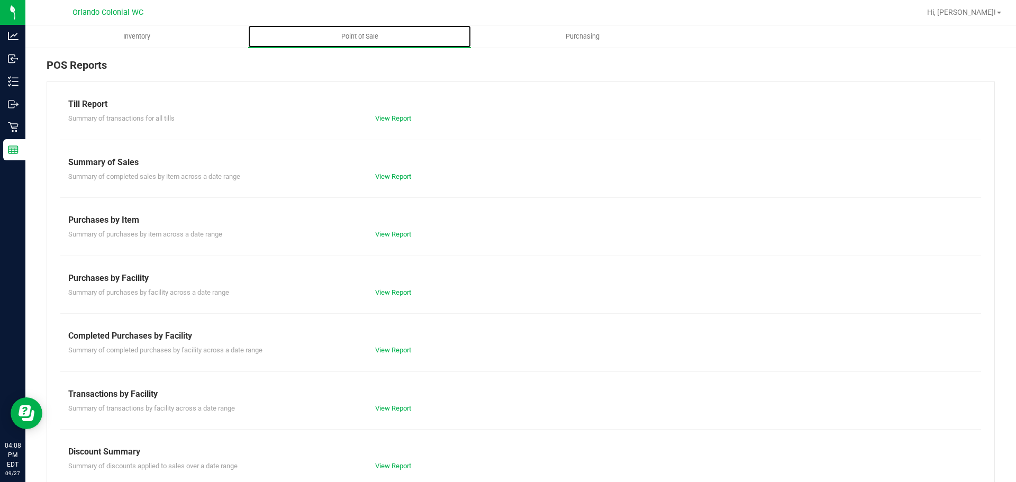
scroll to position [74, 0]
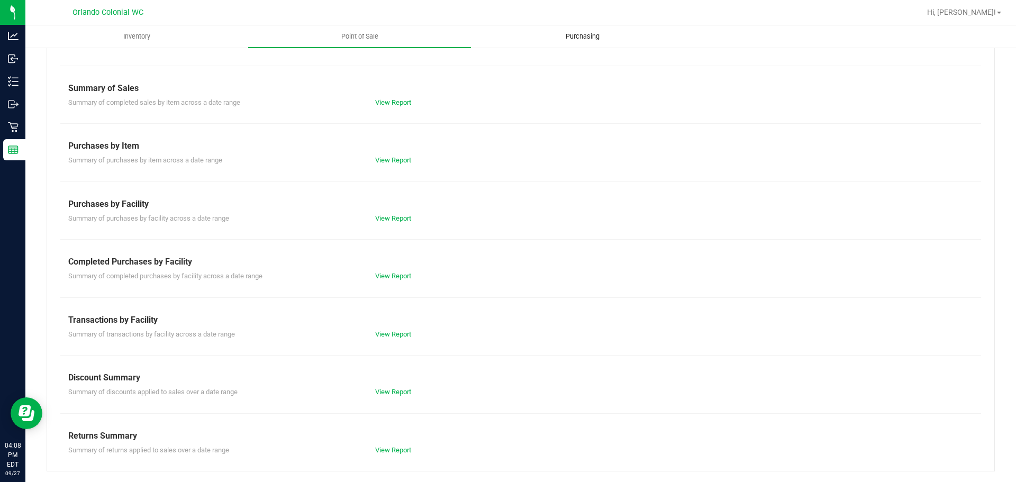
click at [587, 36] on span "Purchasing" at bounding box center [582, 37] width 62 height 10
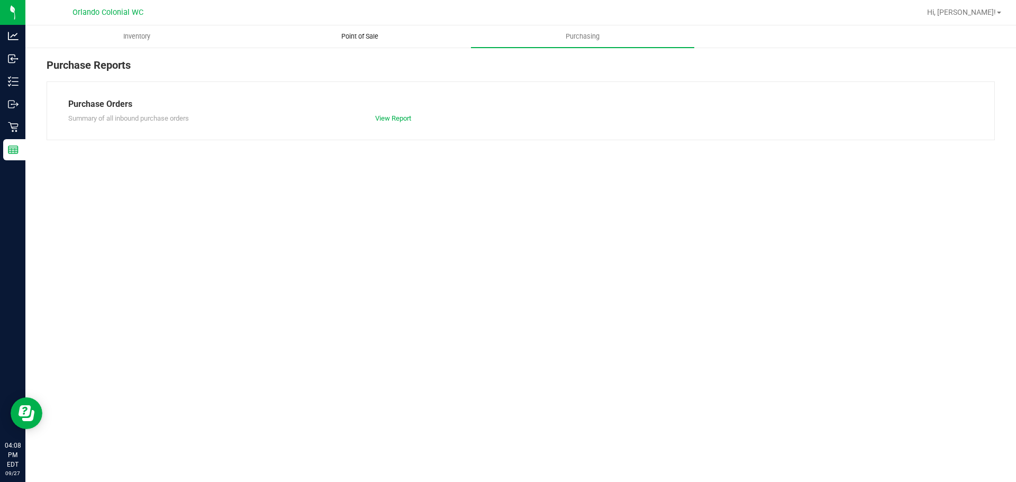
click at [368, 41] on uib-tab-heading "Point of Sale" at bounding box center [360, 36] width 222 height 21
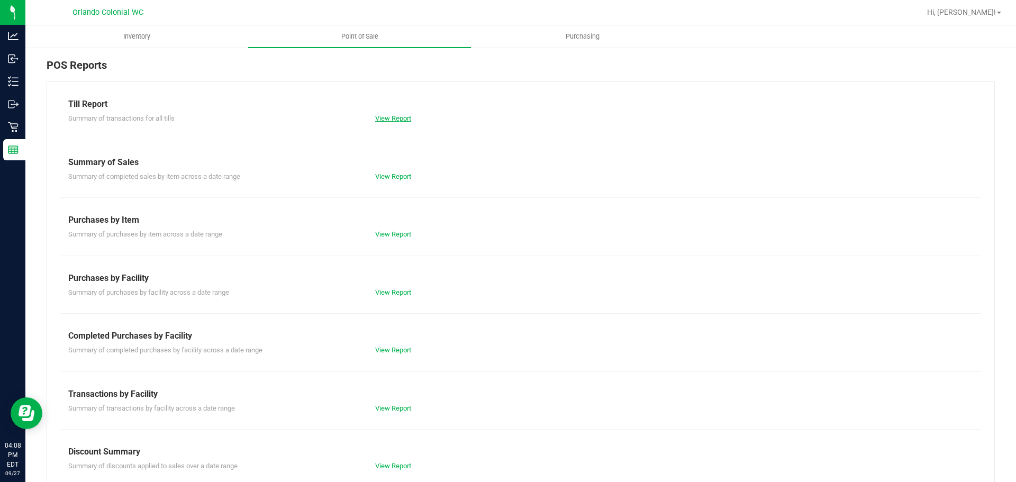
click at [391, 116] on link "View Report" at bounding box center [393, 118] width 36 height 8
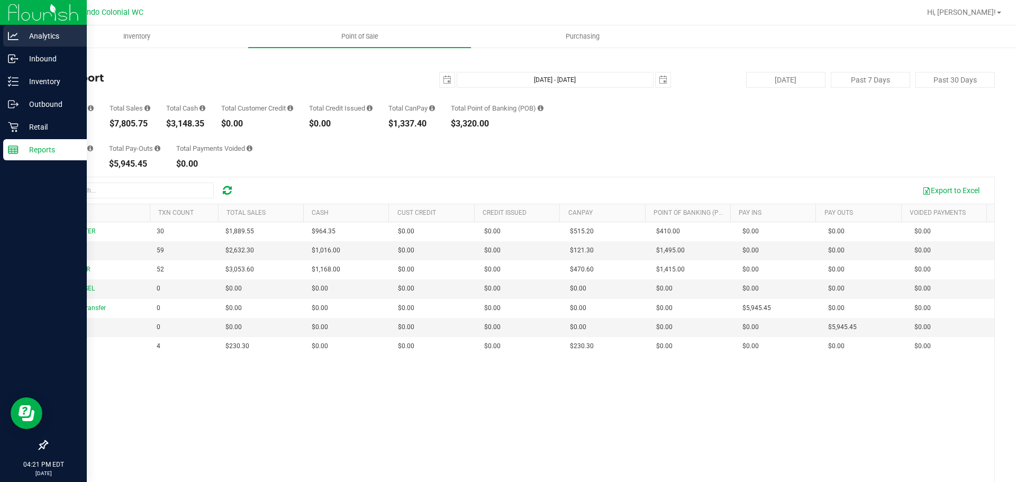
click at [51, 36] on p "Analytics" at bounding box center [50, 36] width 63 height 13
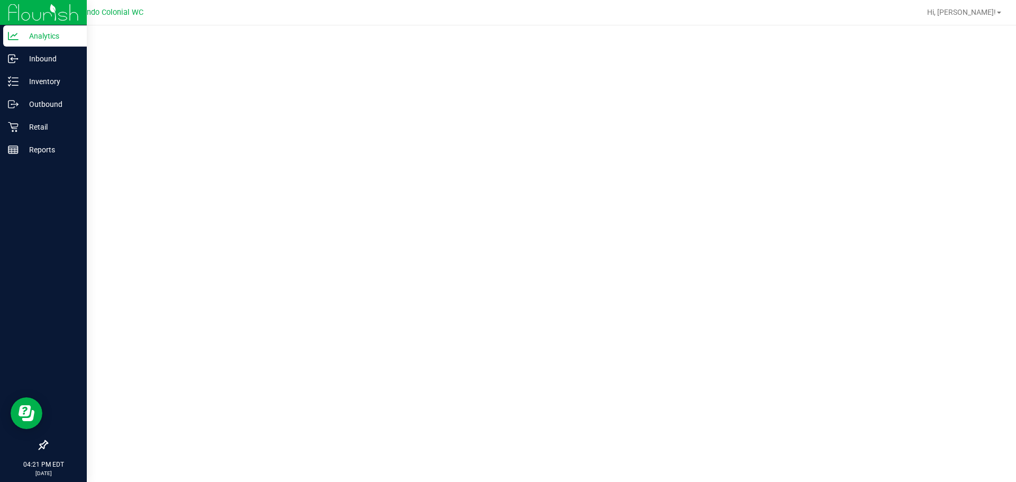
click at [13, 12] on img at bounding box center [43, 12] width 71 height 25
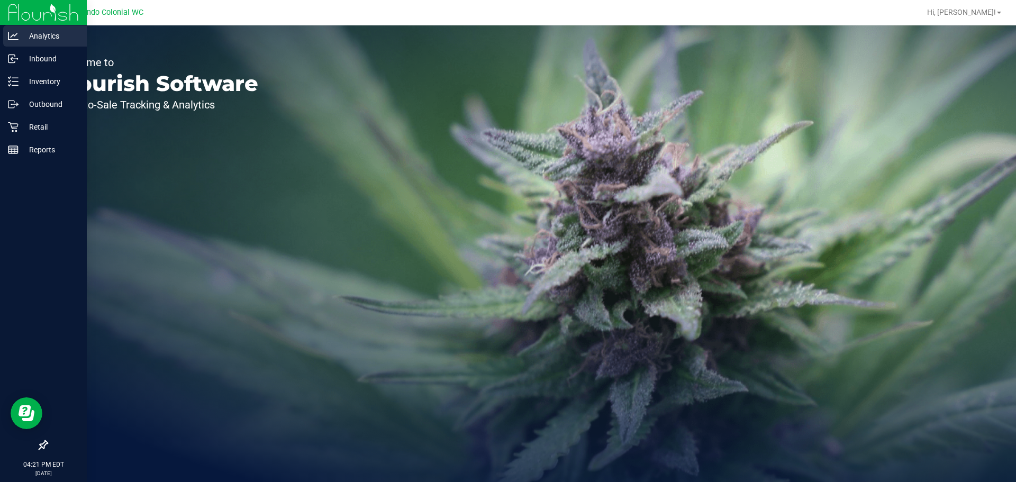
click at [56, 30] on p "Analytics" at bounding box center [50, 36] width 63 height 13
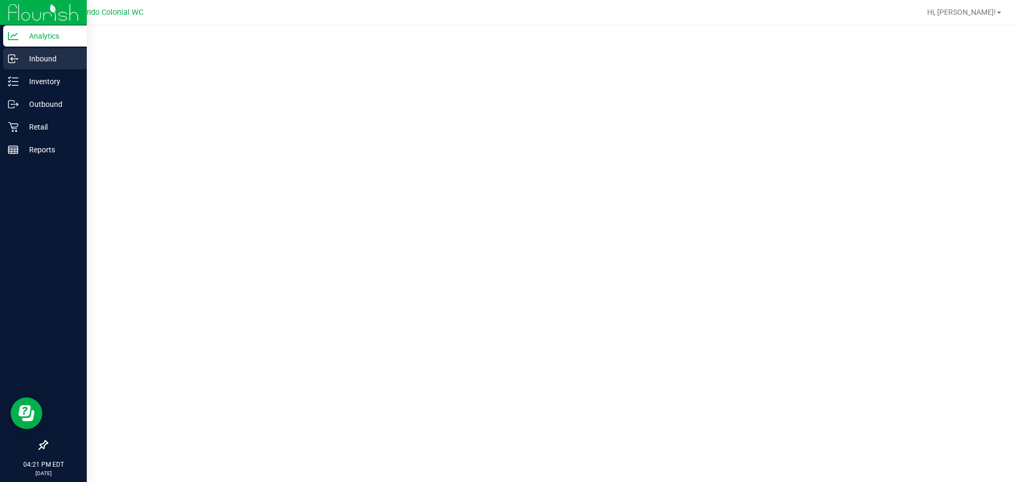
click at [56, 62] on p "Inbound" at bounding box center [50, 58] width 63 height 13
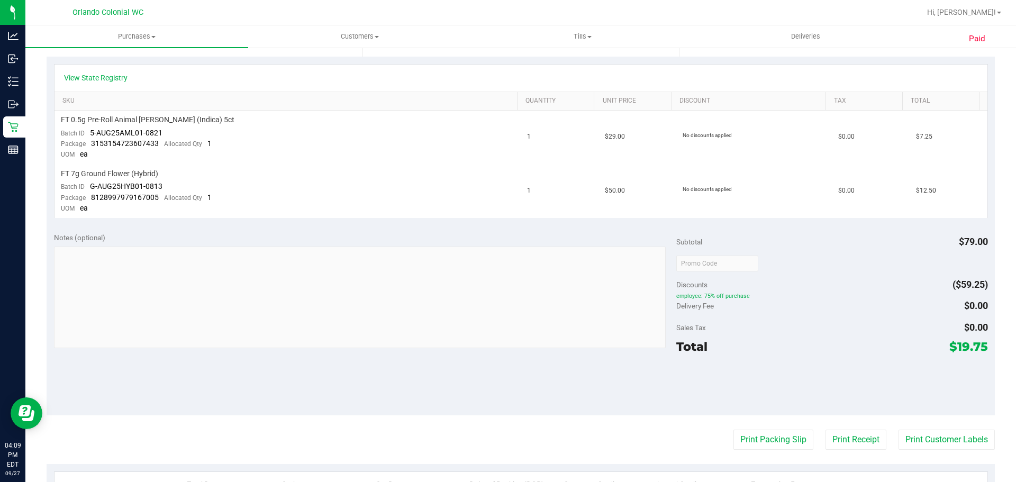
scroll to position [265, 0]
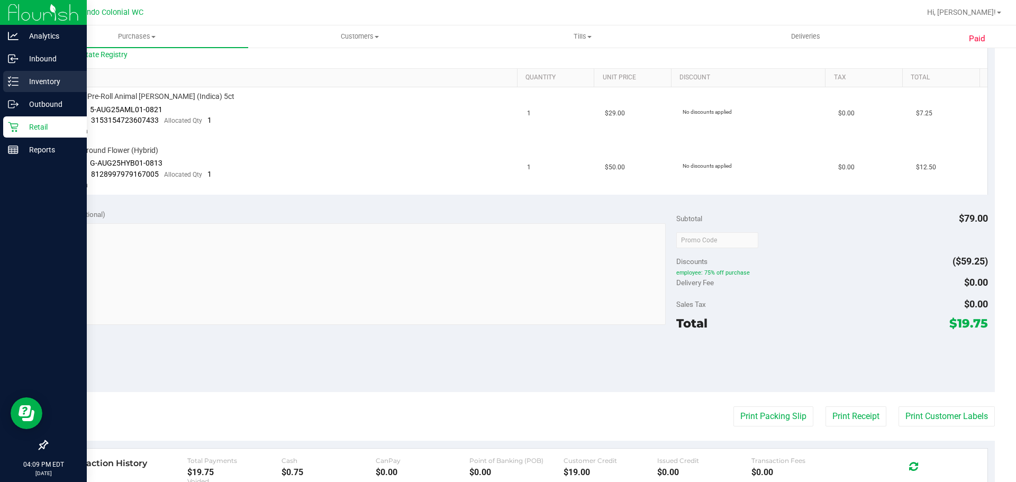
click at [42, 88] on div "Inventory" at bounding box center [45, 81] width 84 height 21
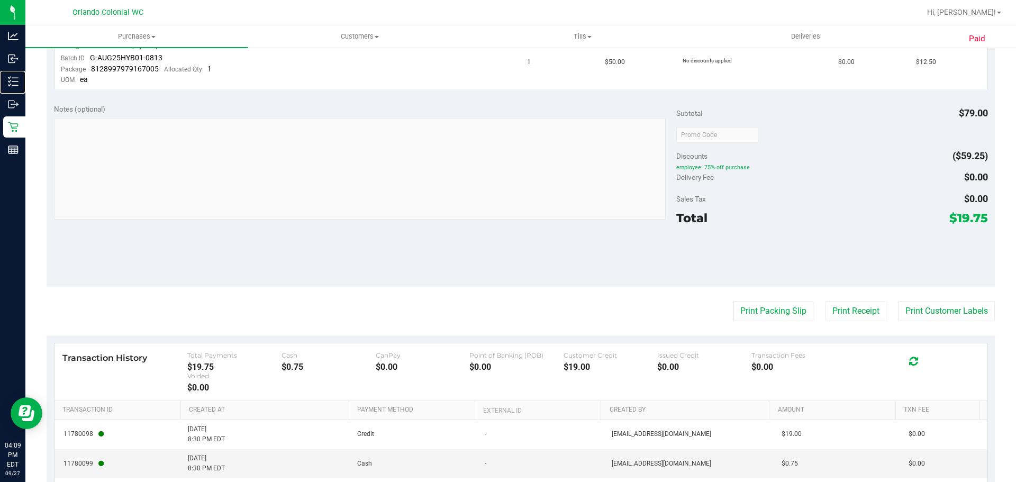
scroll to position [370, 0]
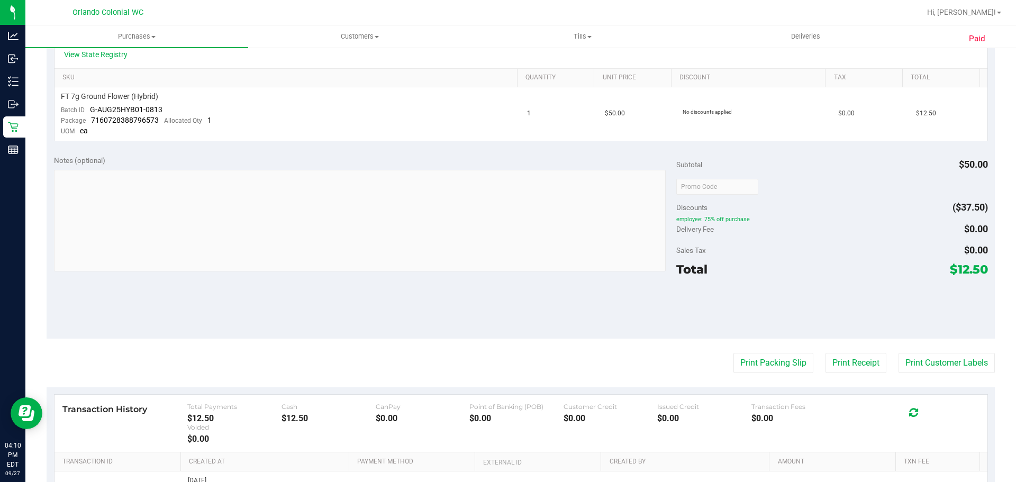
scroll to position [317, 0]
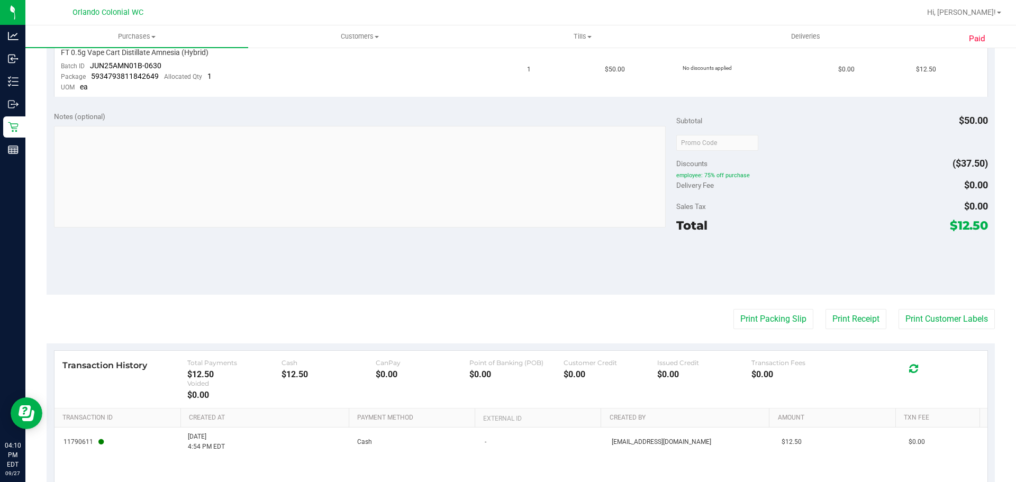
scroll to position [370, 0]
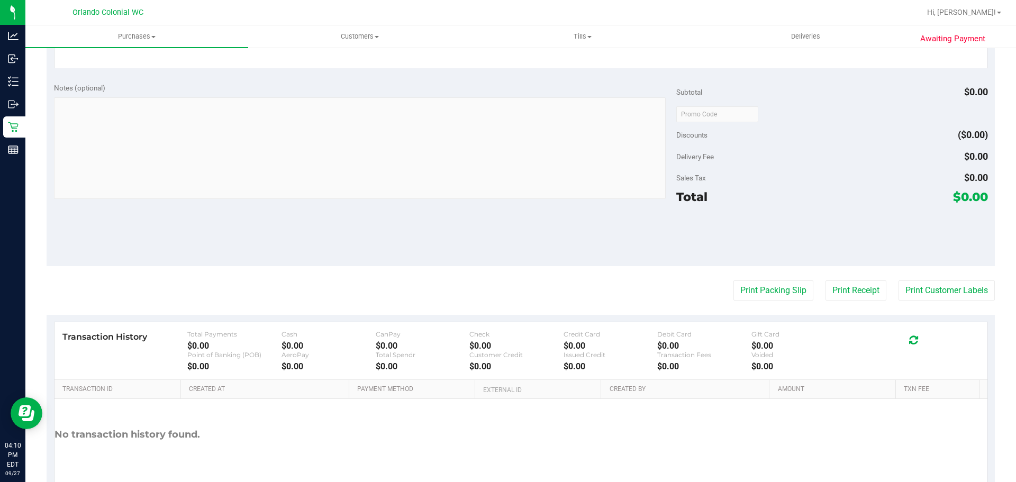
scroll to position [370, 0]
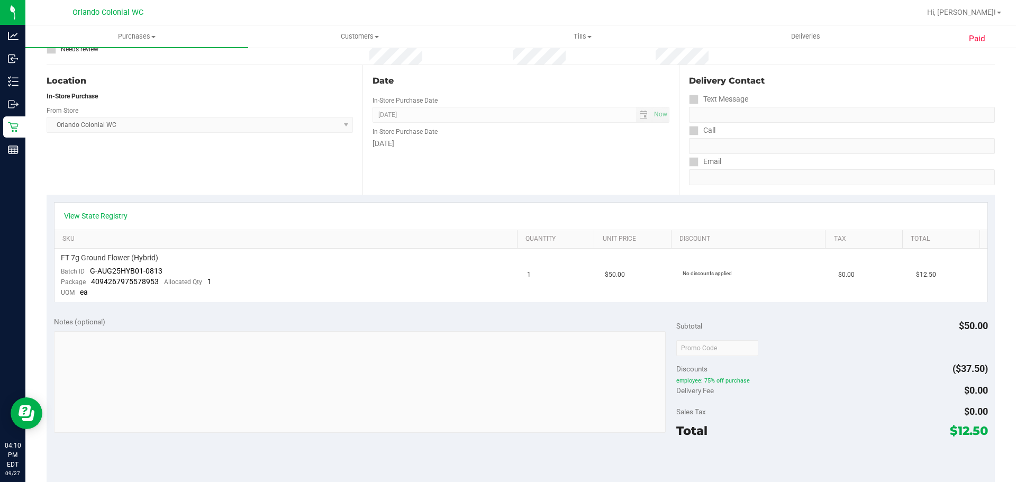
scroll to position [106, 0]
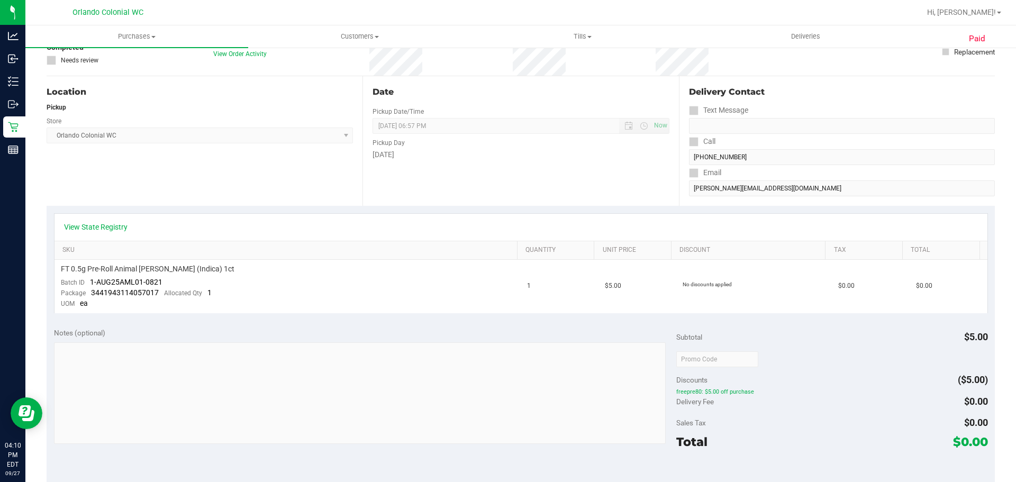
scroll to position [106, 0]
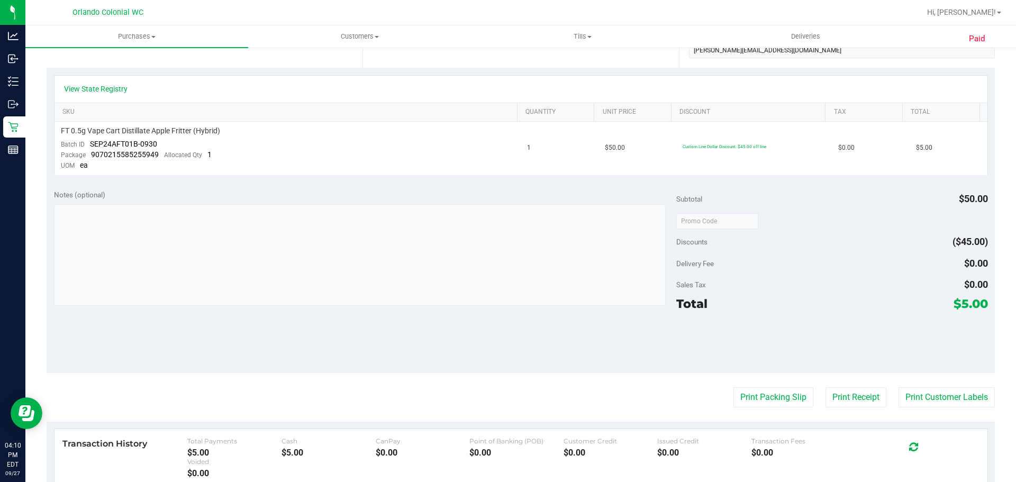
scroll to position [212, 0]
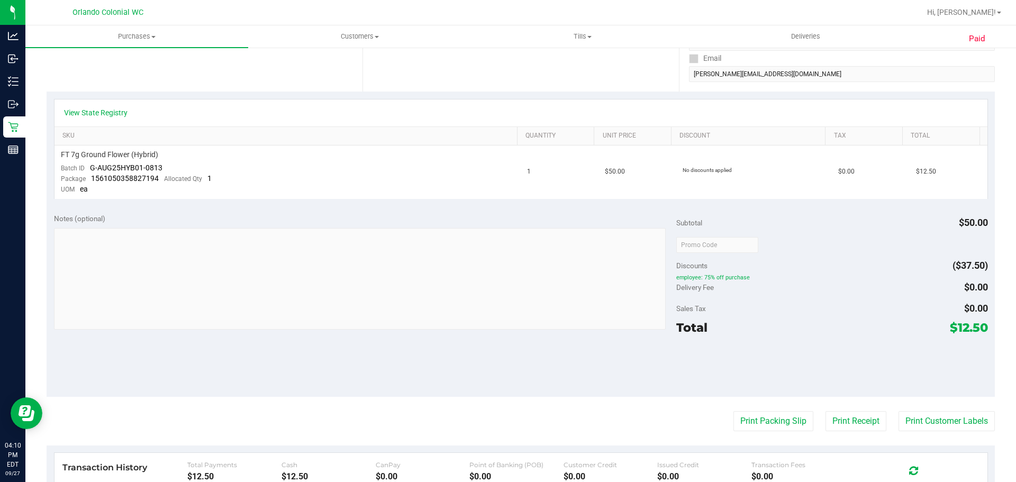
scroll to position [212, 0]
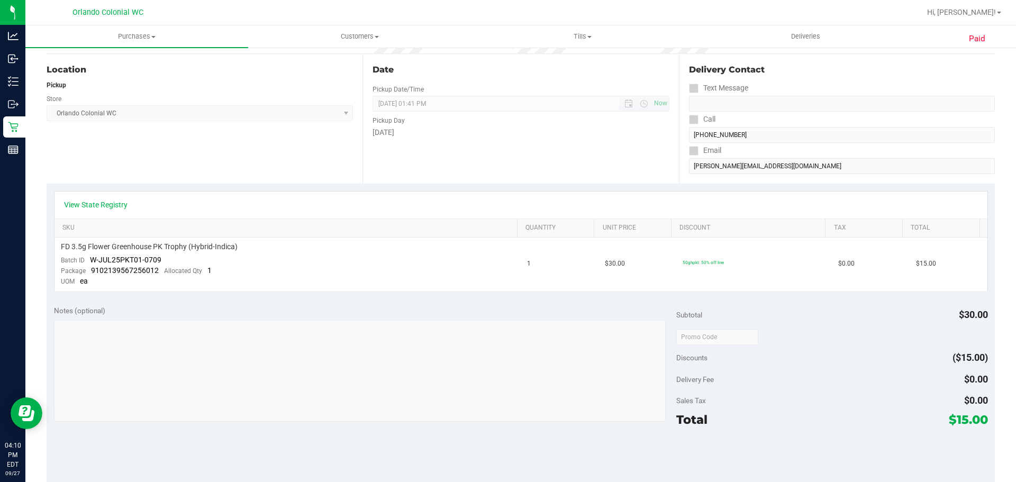
scroll to position [159, 0]
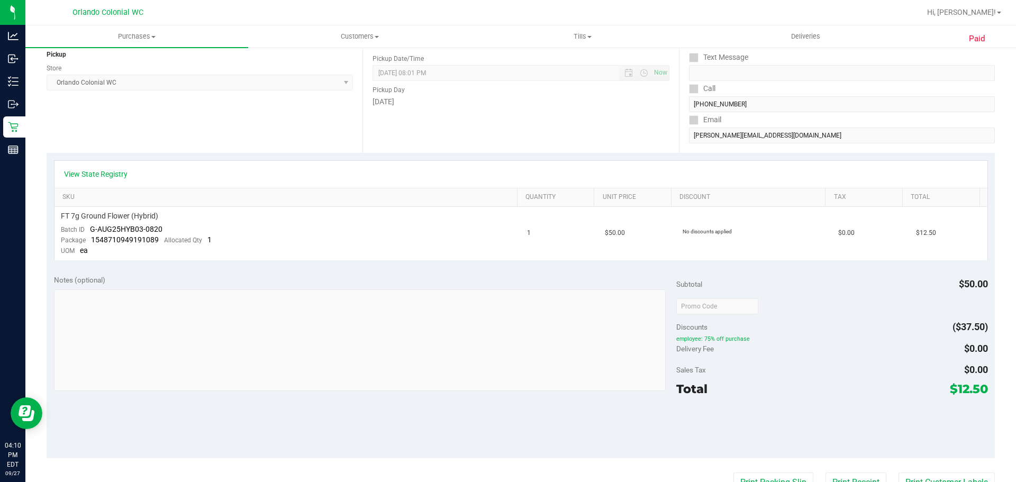
scroll to position [159, 0]
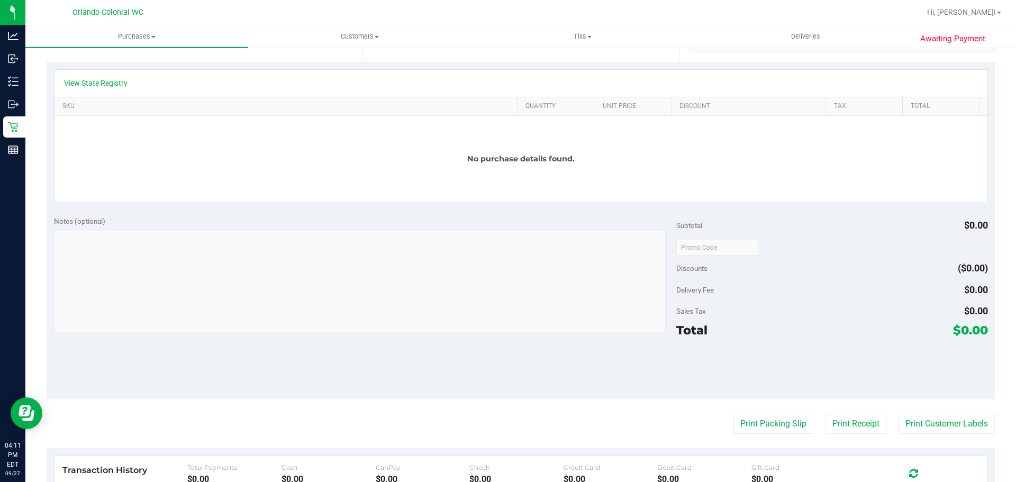
scroll to position [265, 0]
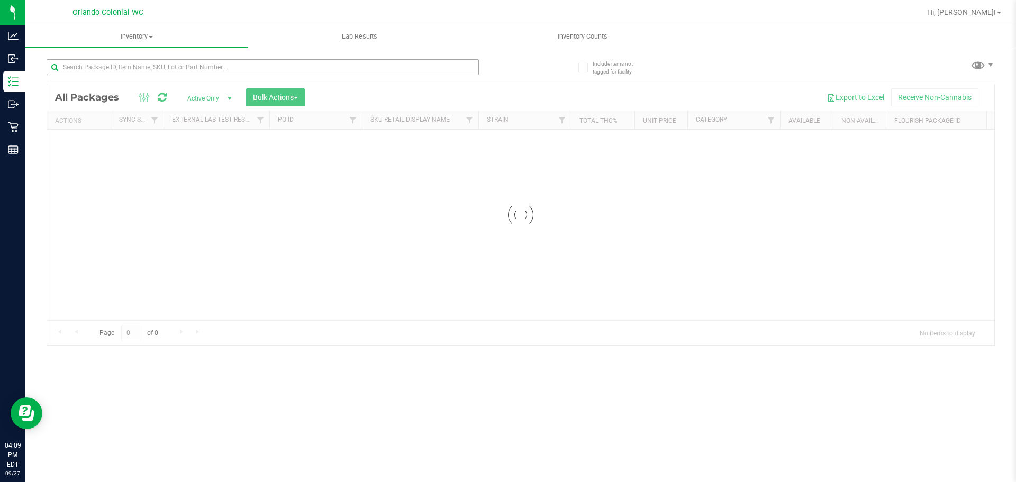
drag, startPoint x: 177, startPoint y: 53, endPoint x: 179, endPoint y: 61, distance: 7.7
click at [179, 59] on div at bounding box center [284, 67] width 474 height 34
click at [179, 61] on div "Inventory All packages All inventory Waste log Create inventory Lab Results Inv…" at bounding box center [520, 253] width 991 height 457
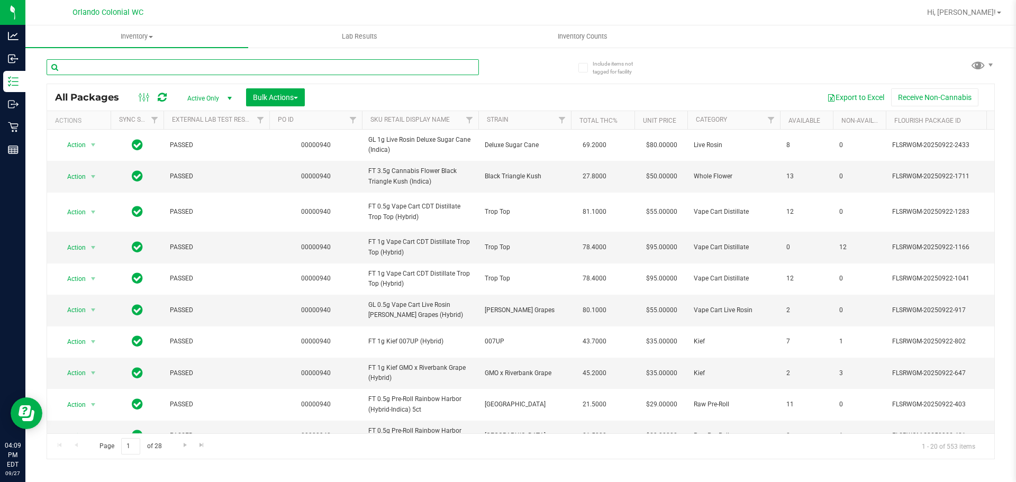
click at [180, 62] on input "text" at bounding box center [263, 67] width 432 height 16
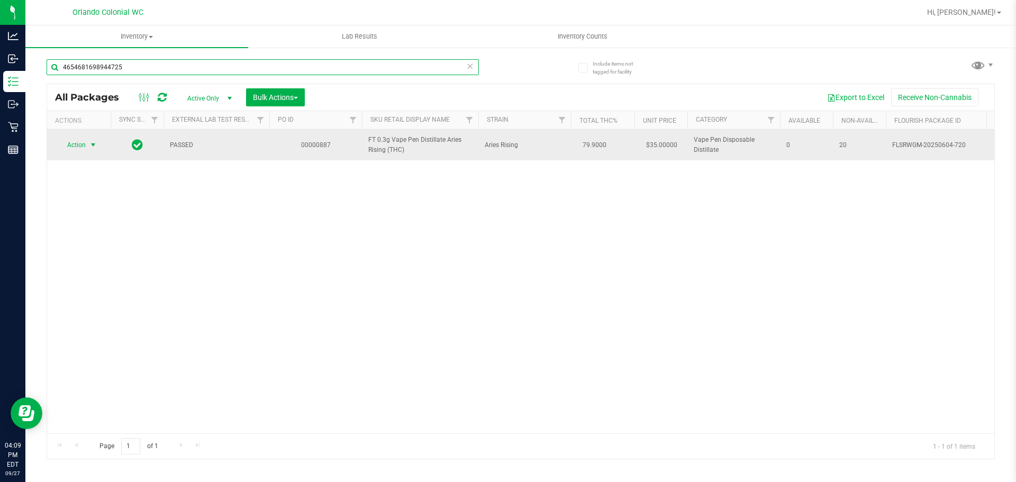
type input "4654681698944725"
click at [74, 143] on span "Action" at bounding box center [72, 145] width 29 height 15
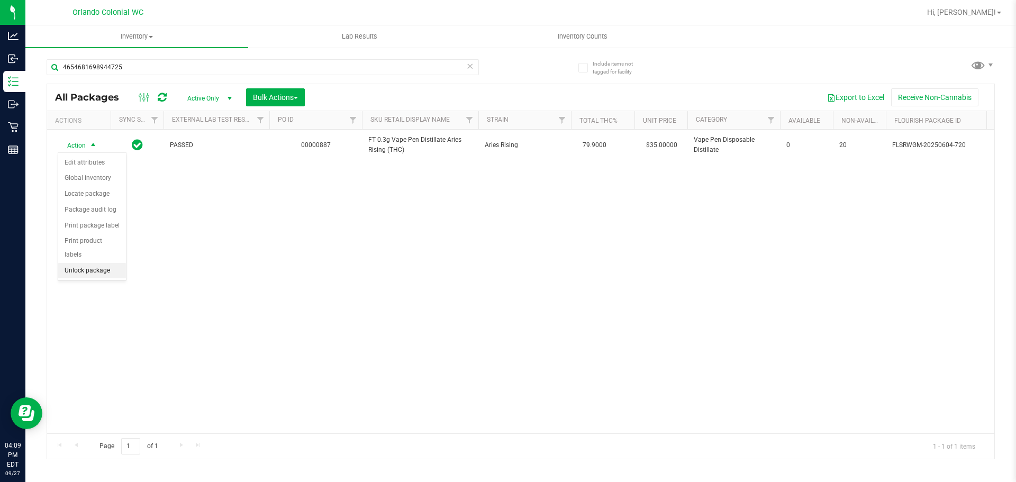
click at [98, 263] on li "Unlock package" at bounding box center [92, 271] width 68 height 16
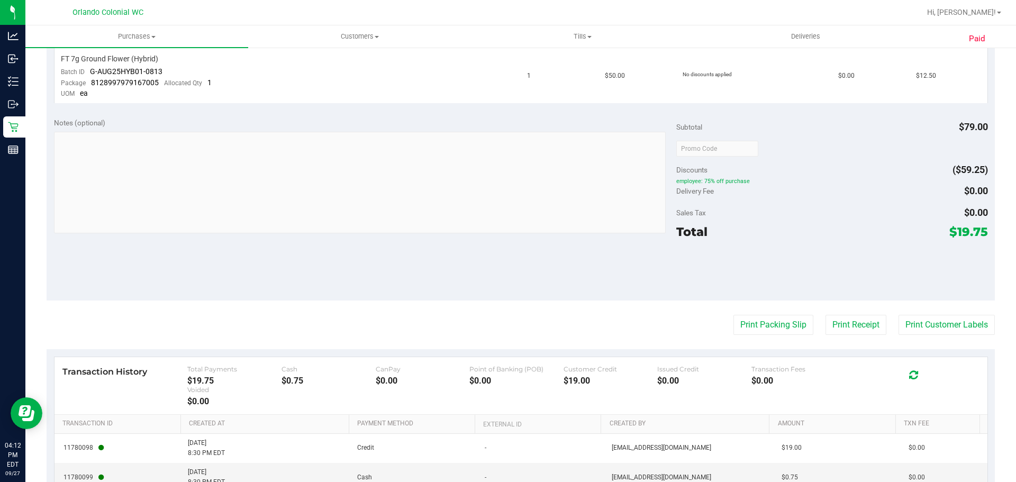
scroll to position [370, 0]
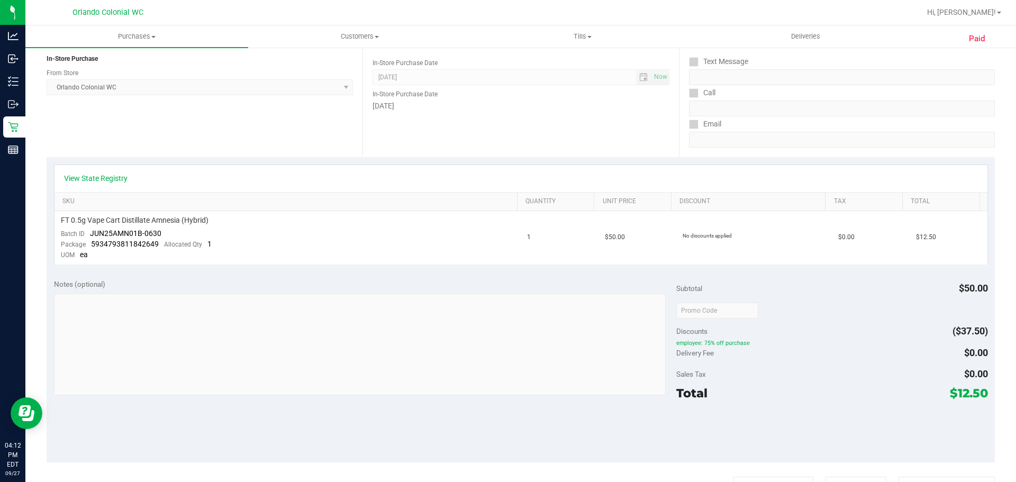
scroll to position [159, 0]
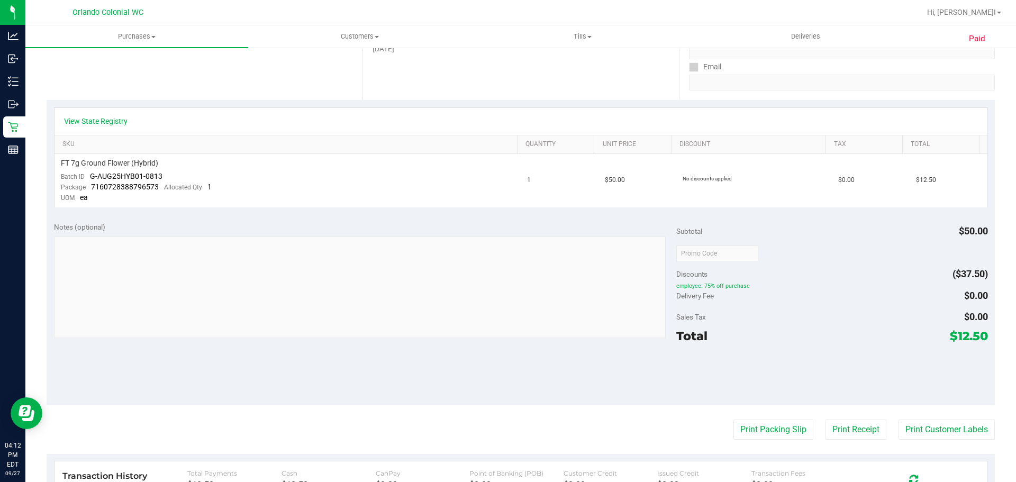
scroll to position [265, 0]
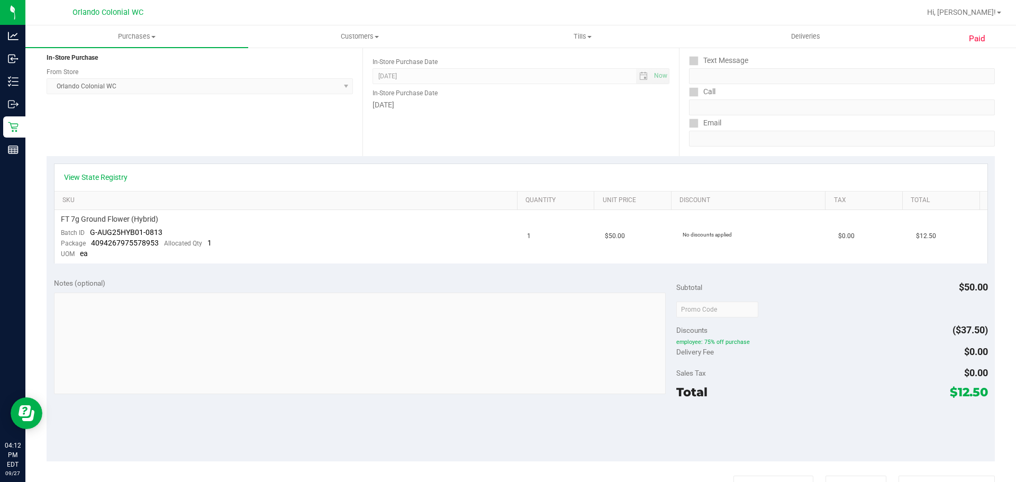
scroll to position [212, 0]
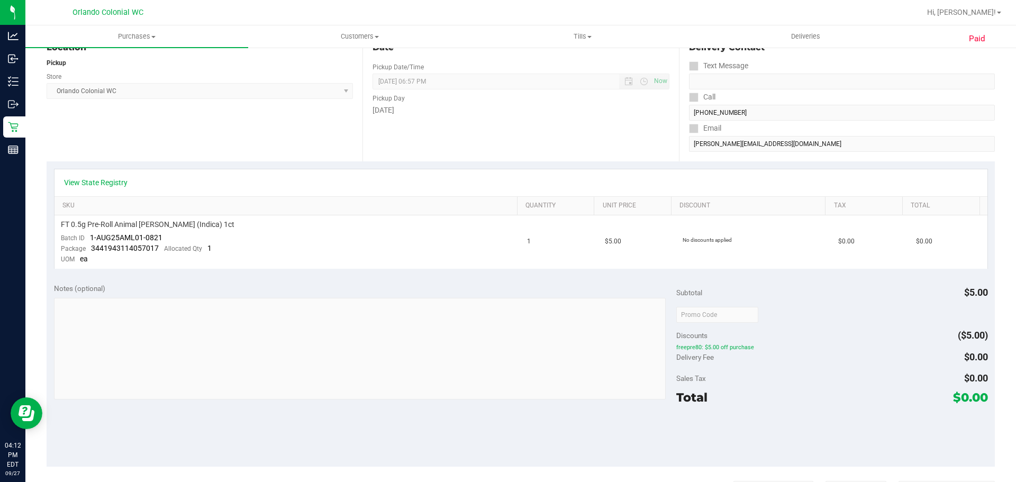
scroll to position [159, 0]
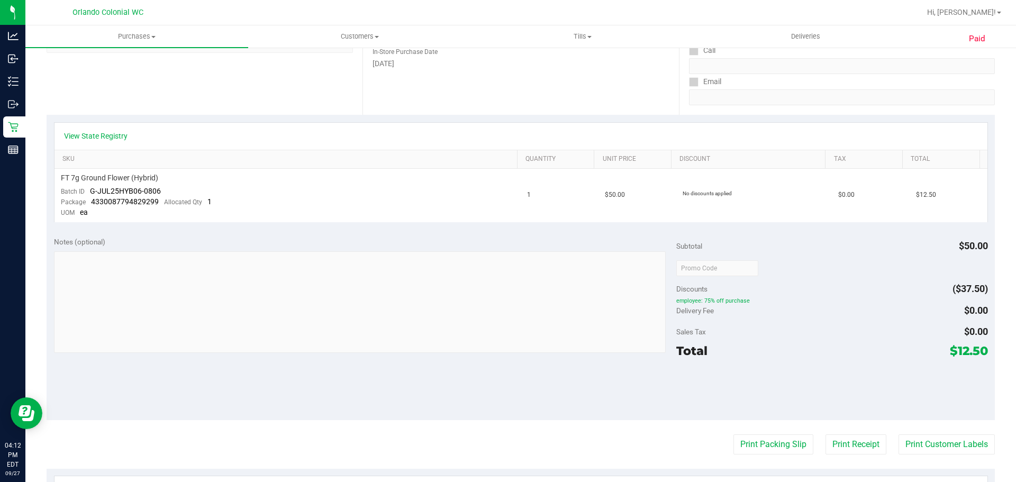
scroll to position [370, 0]
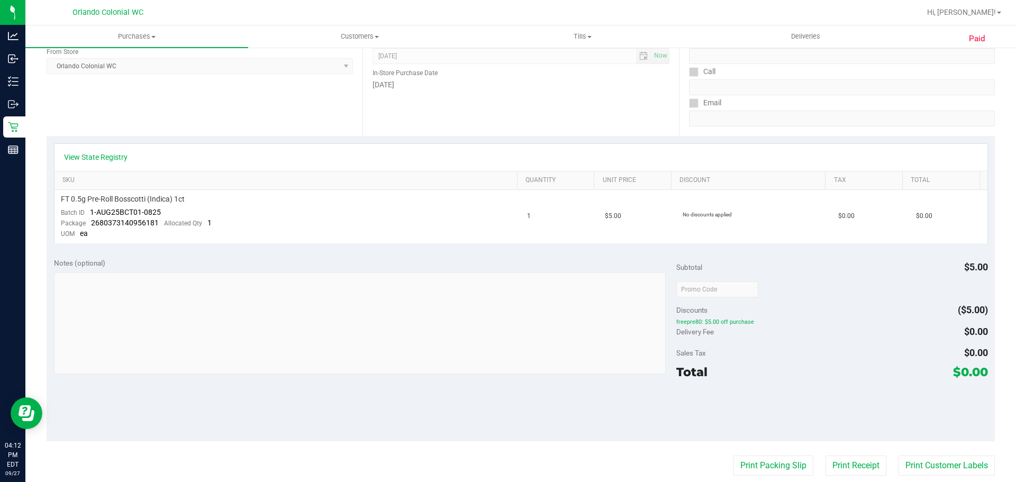
scroll to position [370, 0]
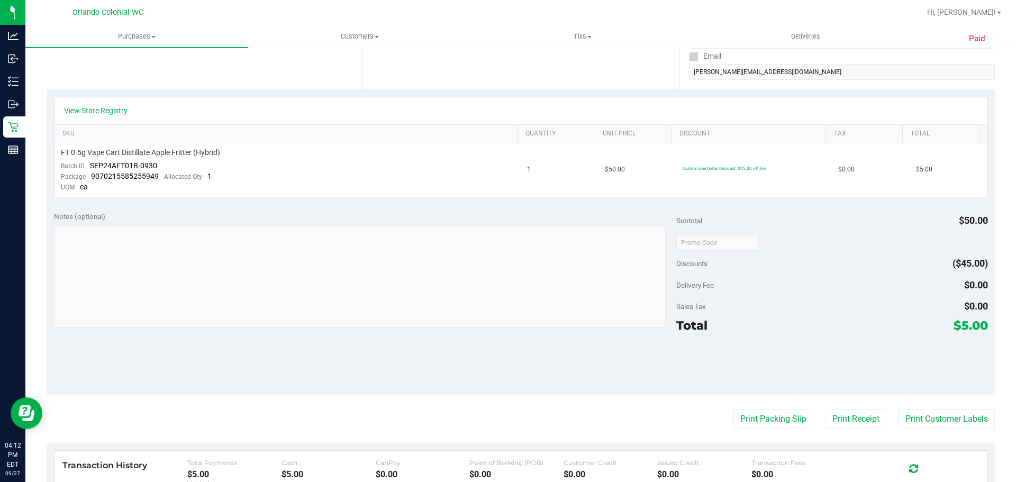
scroll to position [212, 0]
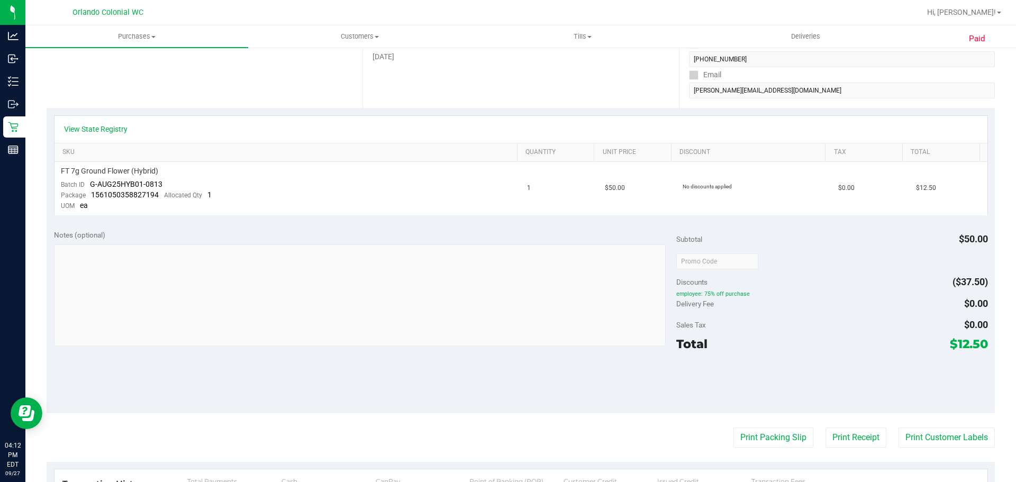
scroll to position [212, 0]
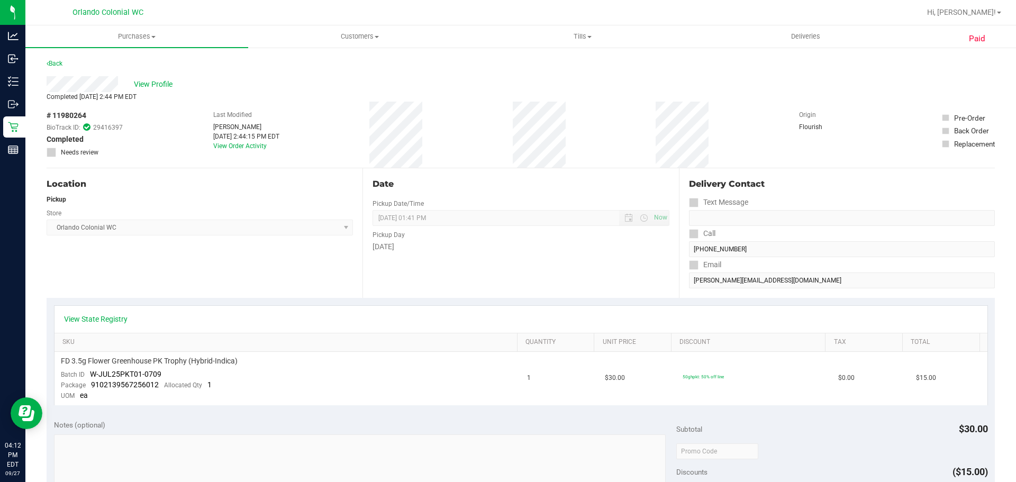
scroll to position [106, 0]
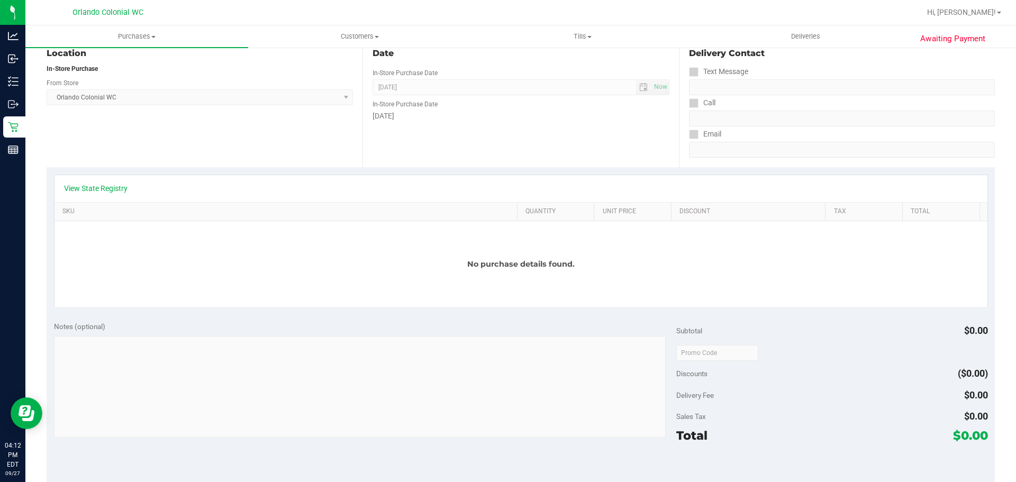
scroll to position [106, 0]
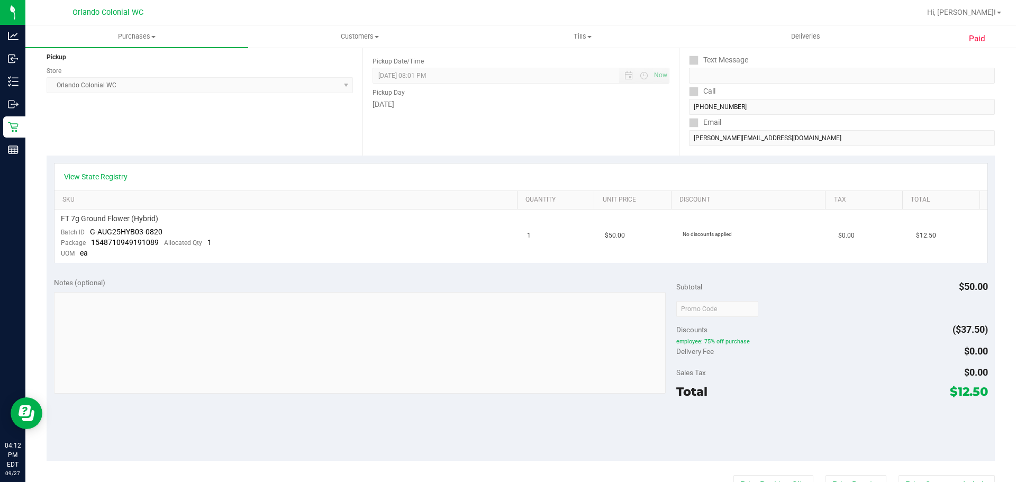
scroll to position [159, 0]
